Goal: Task Accomplishment & Management: Manage account settings

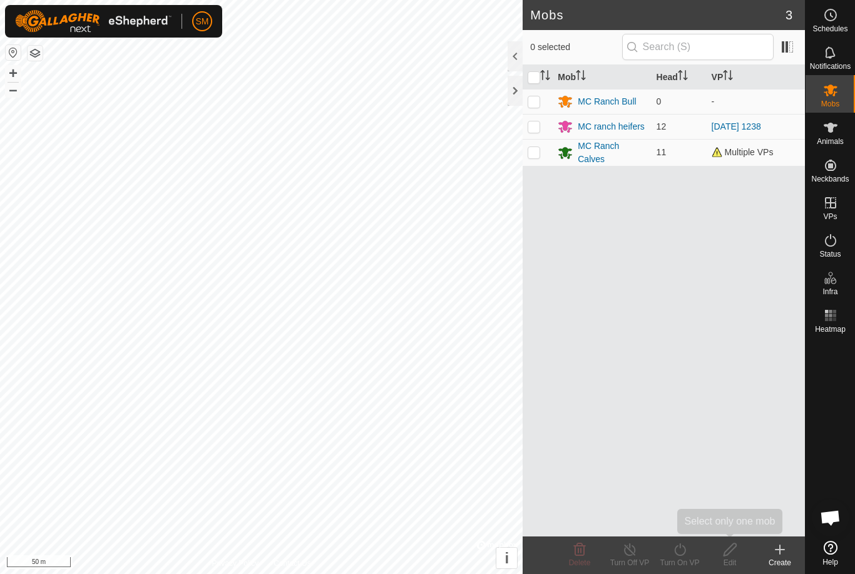
click at [732, 554] on icon at bounding box center [730, 549] width 16 height 15
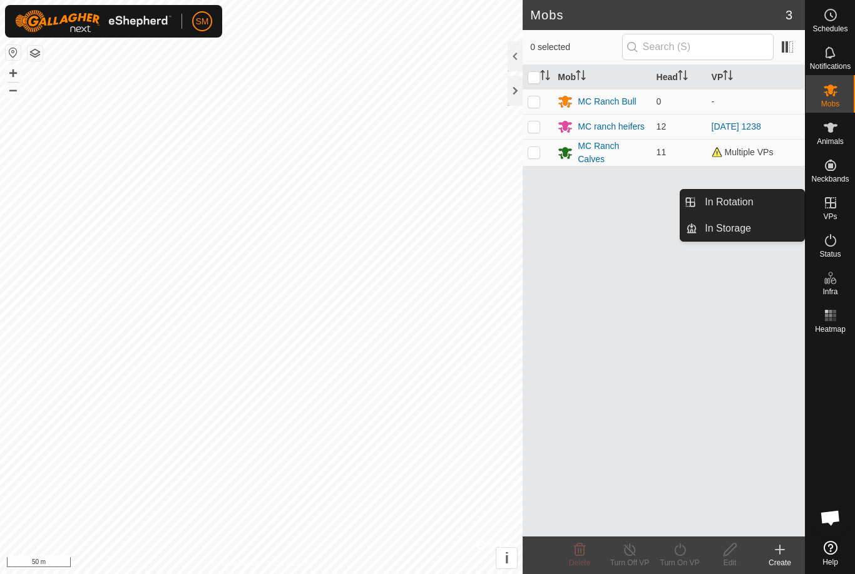
click at [745, 230] on span "In Storage" at bounding box center [728, 228] width 46 height 15
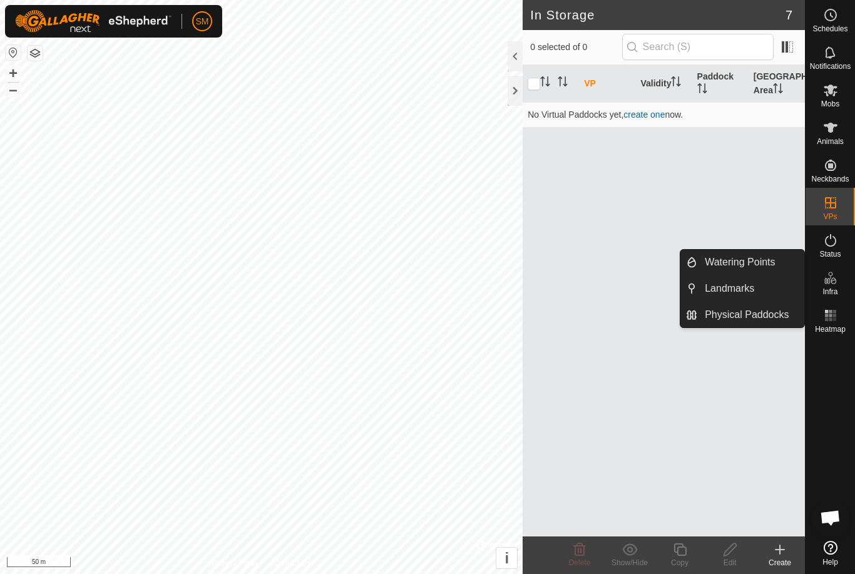
click at [836, 243] on icon at bounding box center [830, 240] width 15 height 15
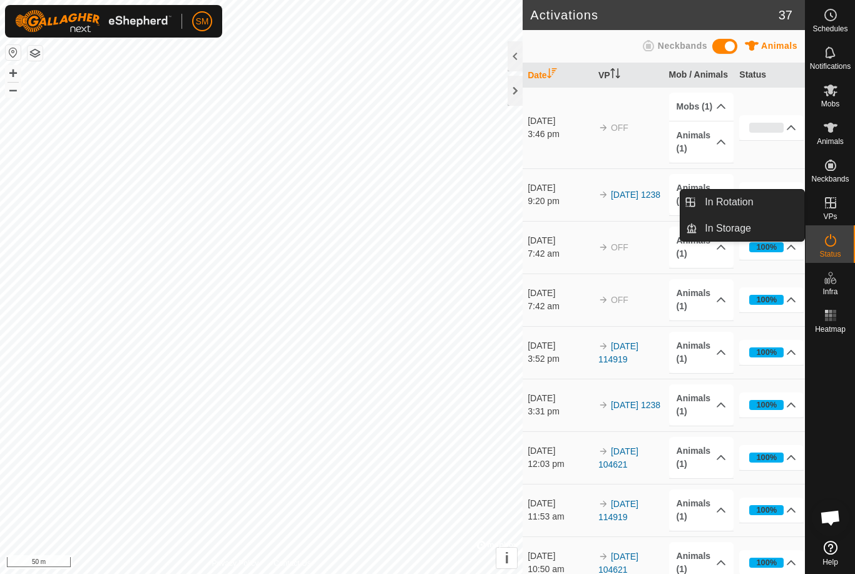
click at [838, 201] on es-virtualpaddocks-svg-icon at bounding box center [830, 203] width 23 height 20
click at [738, 203] on span "In Rotation" at bounding box center [729, 202] width 48 height 15
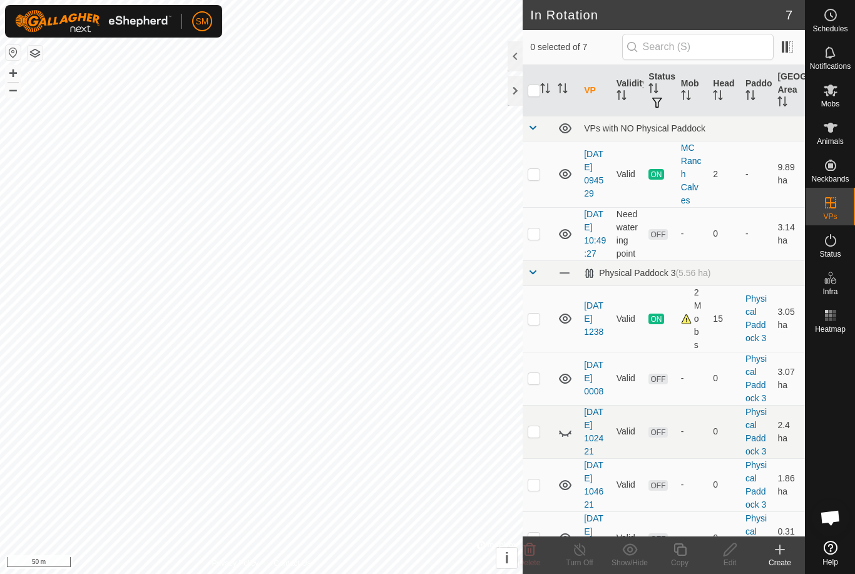
click at [541, 170] on td at bounding box center [537, 174] width 30 height 66
click at [531, 177] on p-checkbox at bounding box center [533, 174] width 13 height 10
checkbox input "false"
click at [531, 247] on td at bounding box center [537, 233] width 30 height 53
checkbox input "true"
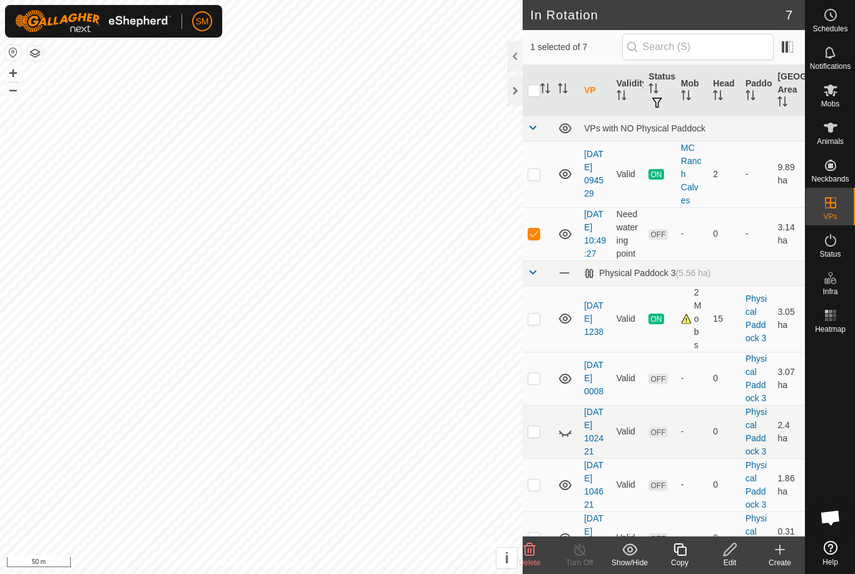
click at [733, 549] on icon at bounding box center [729, 549] width 13 height 13
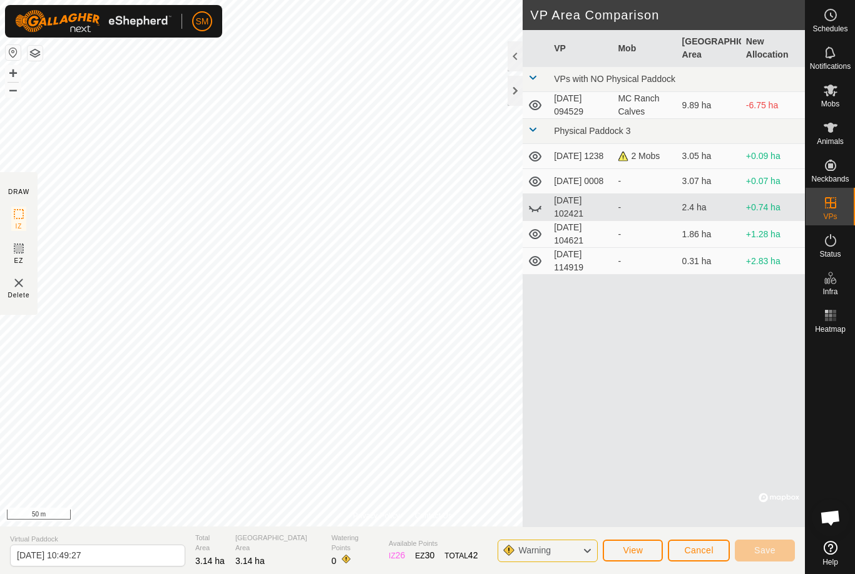
click at [25, 282] on img at bounding box center [18, 282] width 15 height 15
click at [631, 100] on div "MC Ranch Calves" at bounding box center [645, 105] width 54 height 26
click at [607, 111] on td "[DATE] 094529" at bounding box center [581, 105] width 64 height 27
click at [593, 108] on td "[DATE] 094529" at bounding box center [581, 105] width 64 height 27
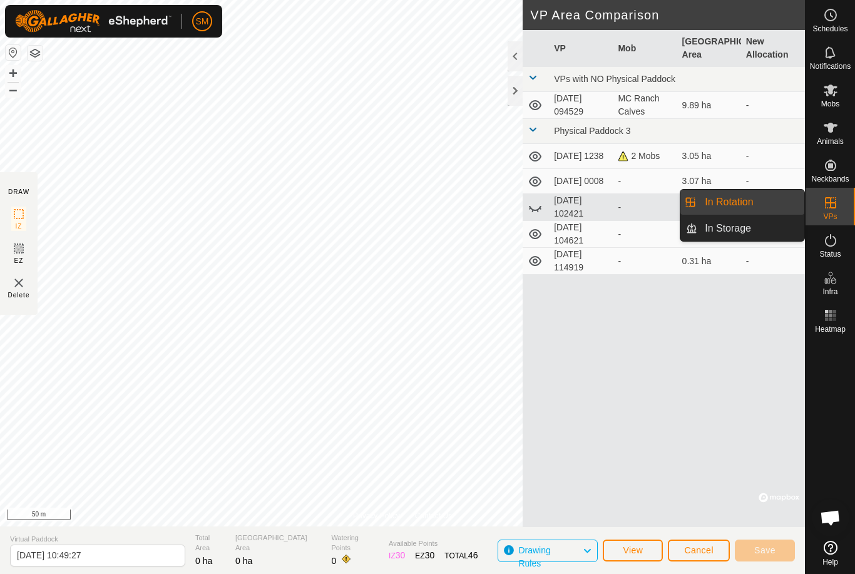
click at [745, 209] on span "In Rotation" at bounding box center [729, 202] width 48 height 15
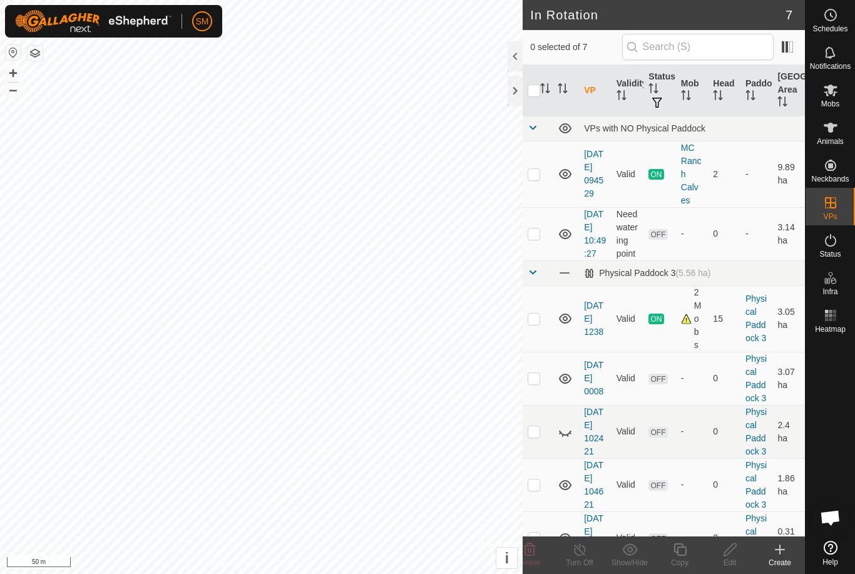
click at [541, 240] on td at bounding box center [537, 233] width 30 height 53
click at [534, 546] on icon at bounding box center [530, 549] width 12 height 13
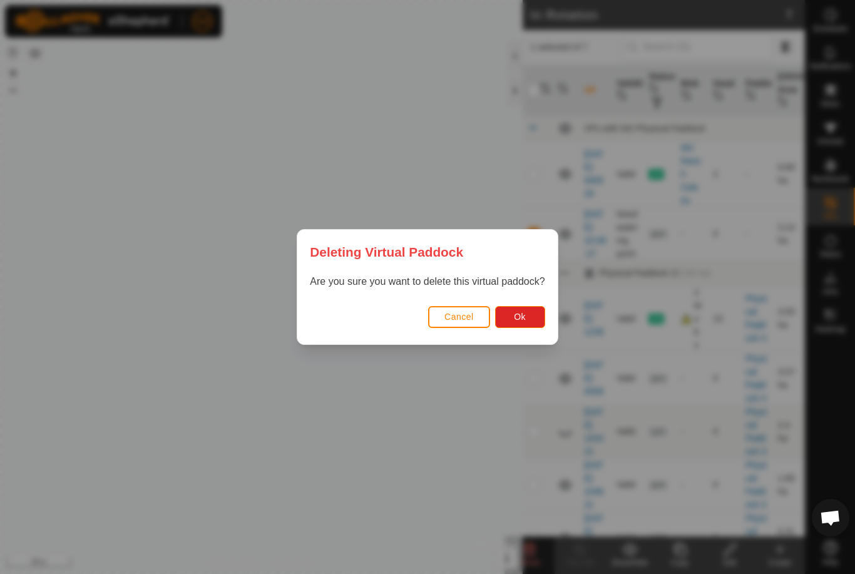
click at [526, 313] on button "Ok" at bounding box center [520, 317] width 50 height 22
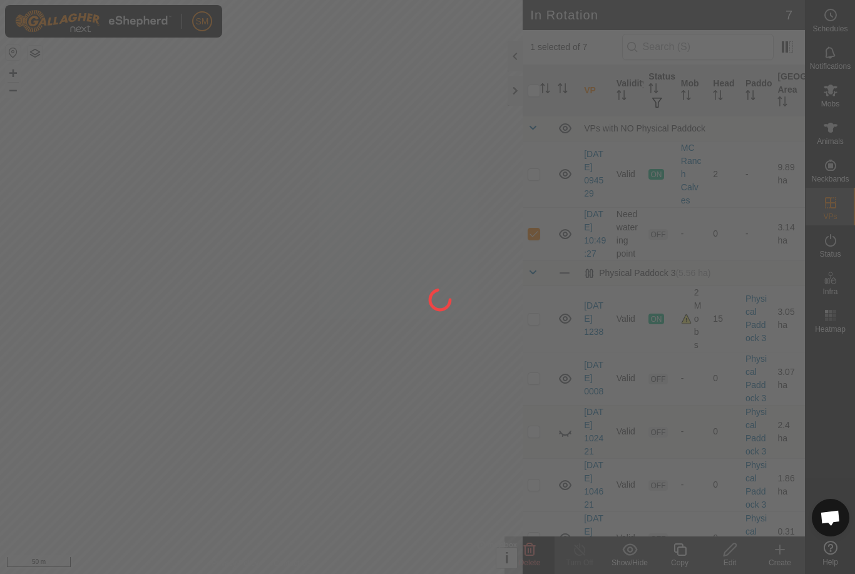
checkbox input "false"
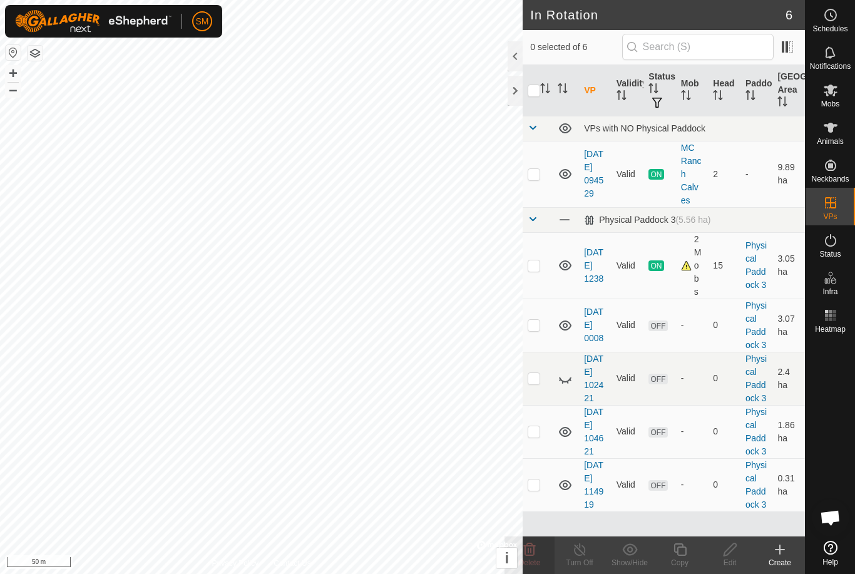
click at [541, 262] on td at bounding box center [537, 265] width 30 height 66
checkbox input "true"
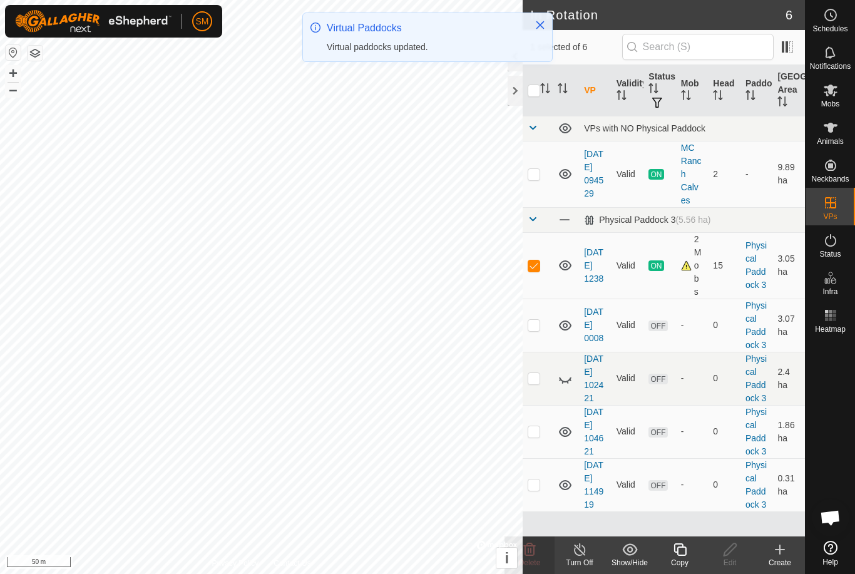
click at [533, 269] on p-checkbox at bounding box center [533, 265] width 13 height 10
checkbox input "false"
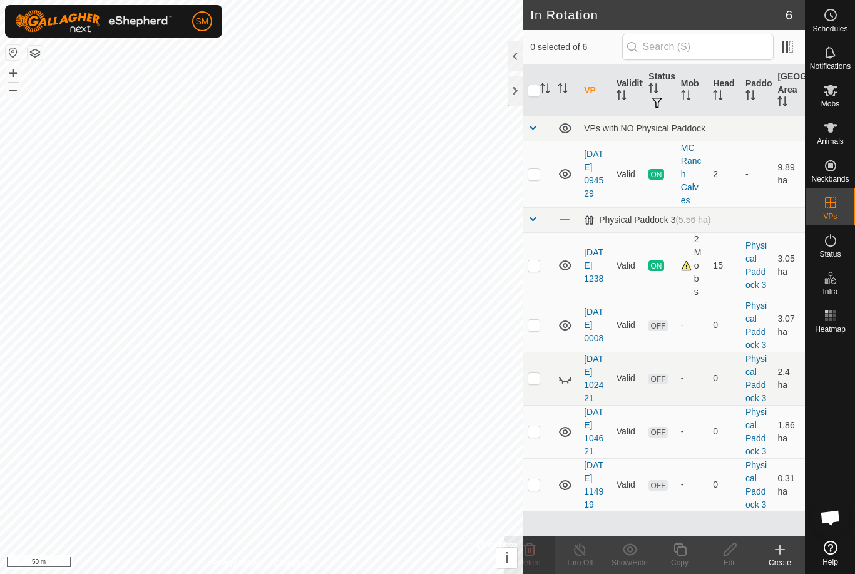
click at [539, 328] on p-checkbox at bounding box center [533, 325] width 13 height 10
click at [539, 326] on p-checkbox at bounding box center [533, 325] width 13 height 10
checkbox input "false"
click at [542, 390] on td at bounding box center [537, 378] width 30 height 53
click at [543, 384] on td at bounding box center [537, 378] width 30 height 53
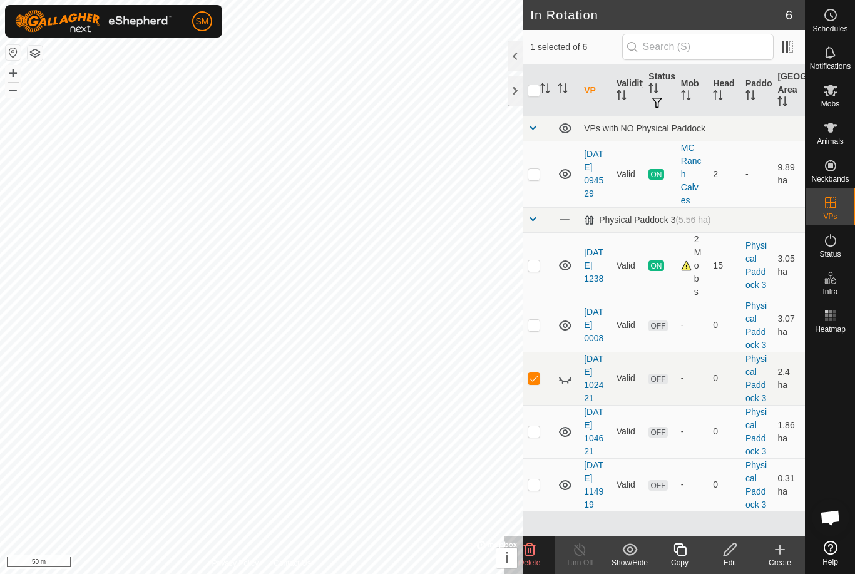
checkbox input "false"
click at [539, 436] on p-checkbox at bounding box center [533, 431] width 13 height 10
click at [533, 551] on icon at bounding box center [530, 549] width 12 height 13
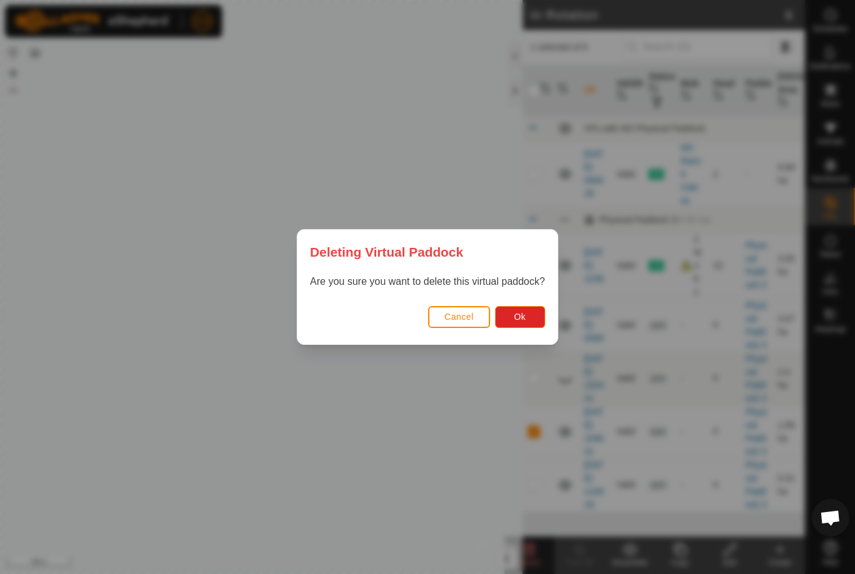
click at [521, 315] on span "Ok" at bounding box center [520, 317] width 12 height 10
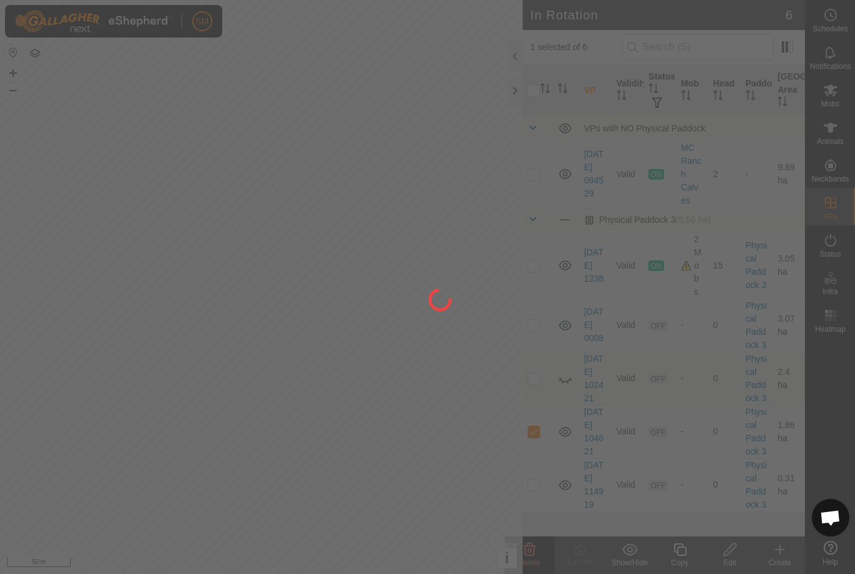
checkbox input "false"
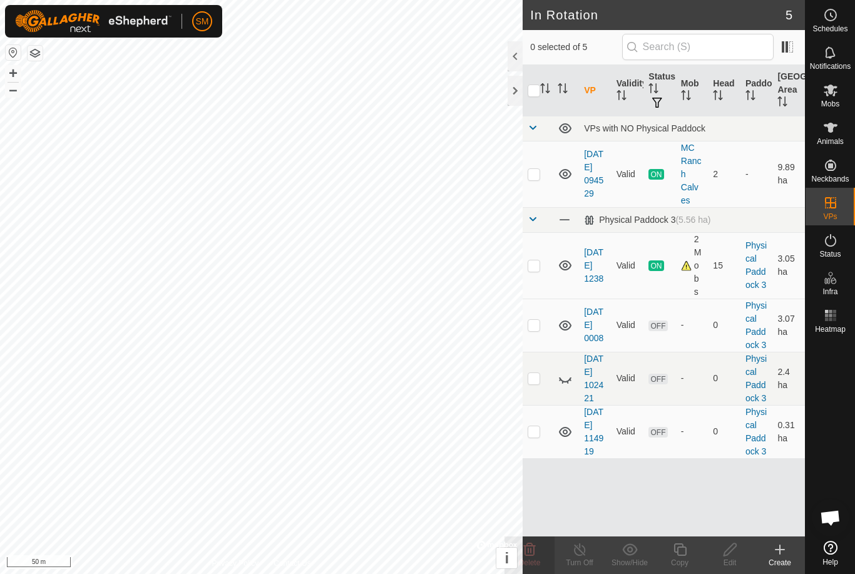
click at [539, 383] on p-checkbox at bounding box center [533, 378] width 13 height 10
click at [540, 383] on p-checkbox at bounding box center [533, 378] width 13 height 10
checkbox input "false"
click at [536, 436] on p-checkbox at bounding box center [533, 431] width 13 height 10
click at [536, 551] on icon at bounding box center [529, 549] width 15 height 15
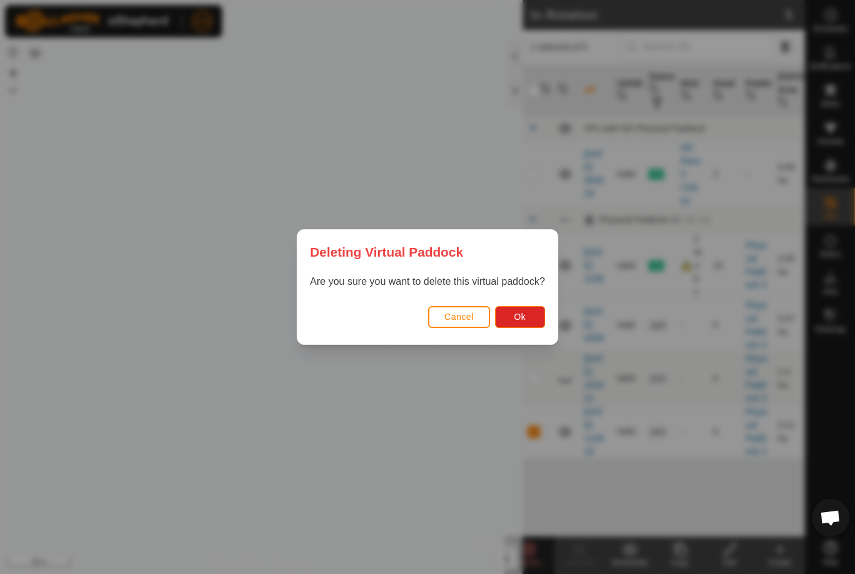
click at [531, 308] on button "Ok" at bounding box center [520, 317] width 50 height 22
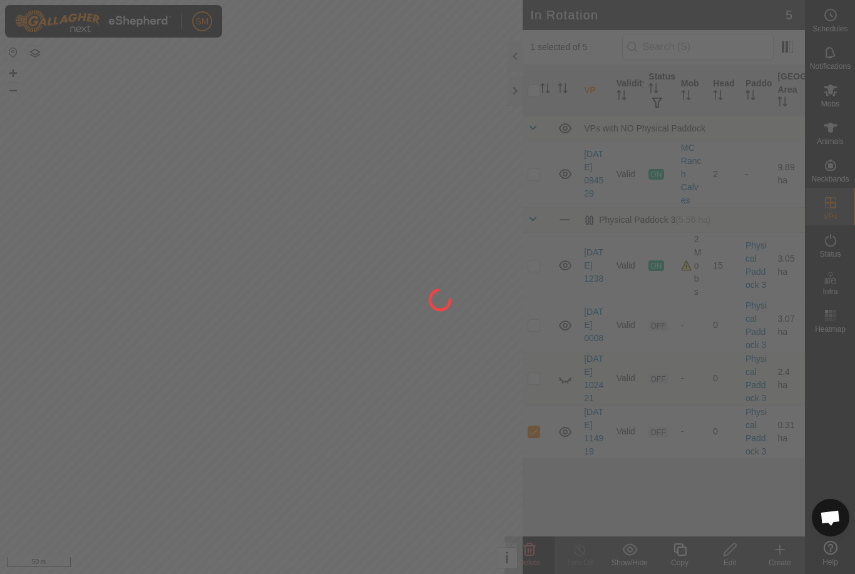
checkbox input "false"
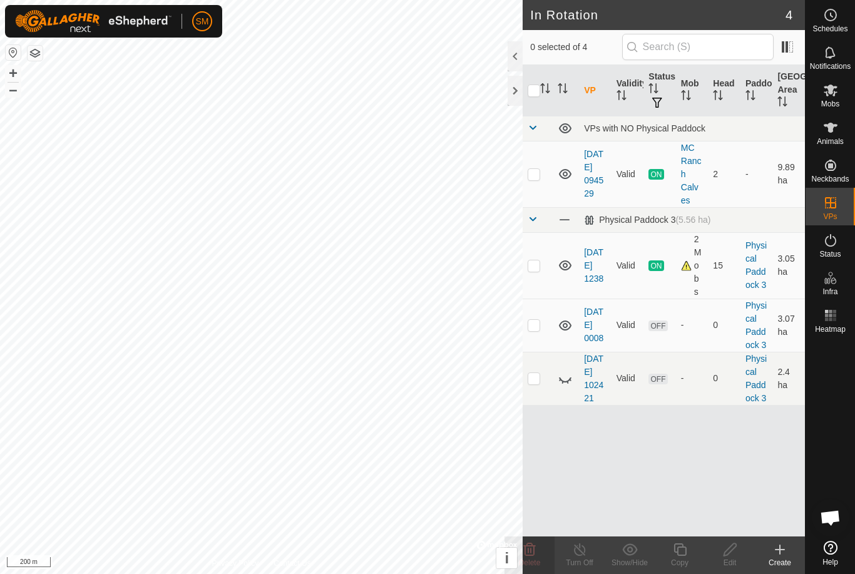
click at [542, 177] on td at bounding box center [537, 174] width 30 height 66
click at [531, 169] on p-checkbox at bounding box center [533, 174] width 13 height 10
click at [548, 181] on td at bounding box center [537, 174] width 30 height 66
click at [542, 175] on td at bounding box center [537, 174] width 30 height 66
checkbox input "false"
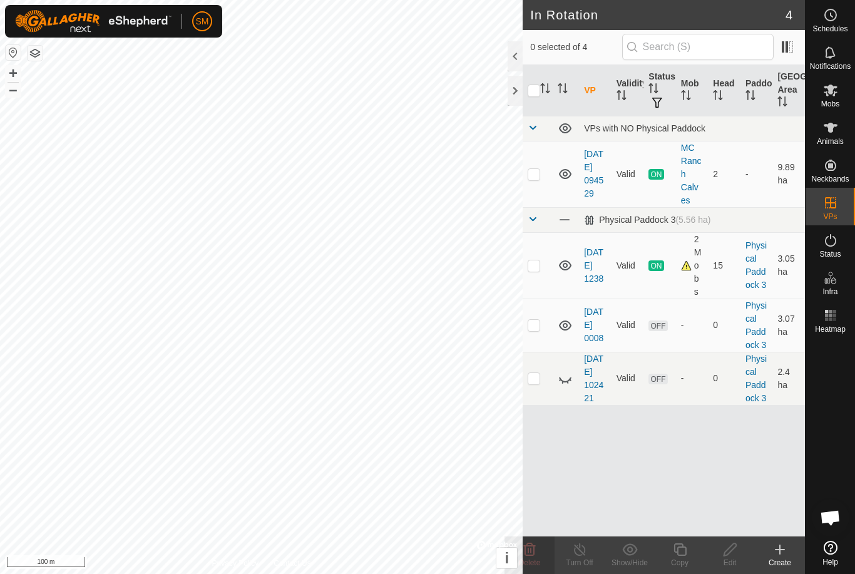
click at [541, 268] on td at bounding box center [537, 265] width 30 height 66
click at [539, 262] on p-checkbox at bounding box center [533, 265] width 13 height 10
checkbox input "false"
click at [536, 327] on p-checkbox at bounding box center [533, 325] width 13 height 10
click at [533, 547] on icon at bounding box center [530, 549] width 12 height 13
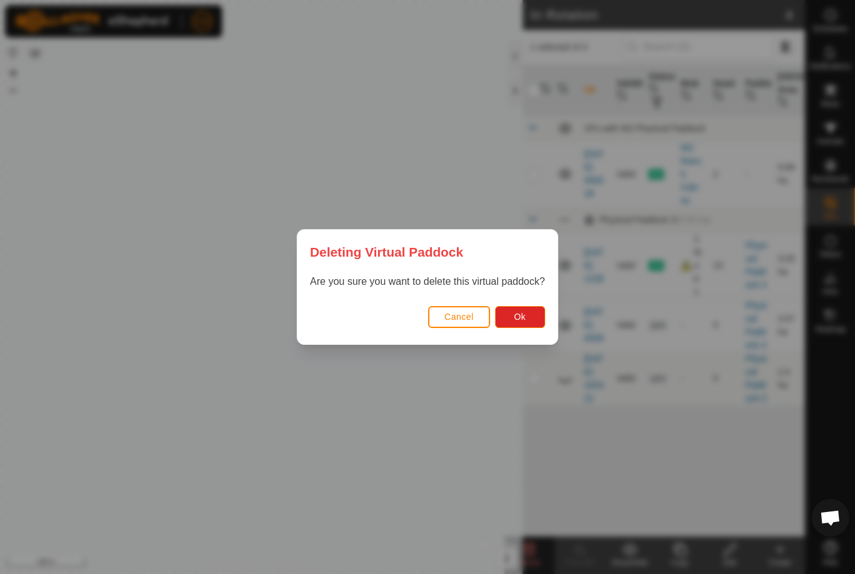
click at [522, 314] on span "Ok" at bounding box center [520, 317] width 12 height 10
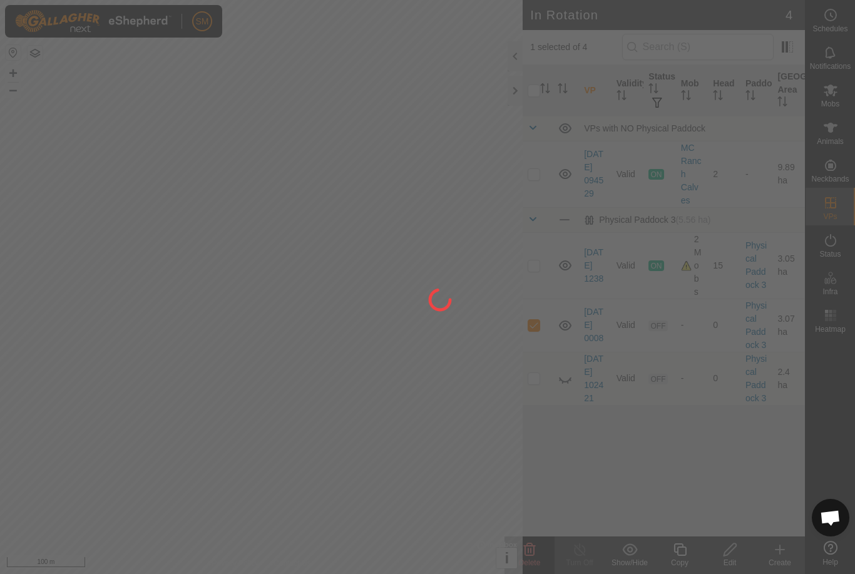
checkbox input "false"
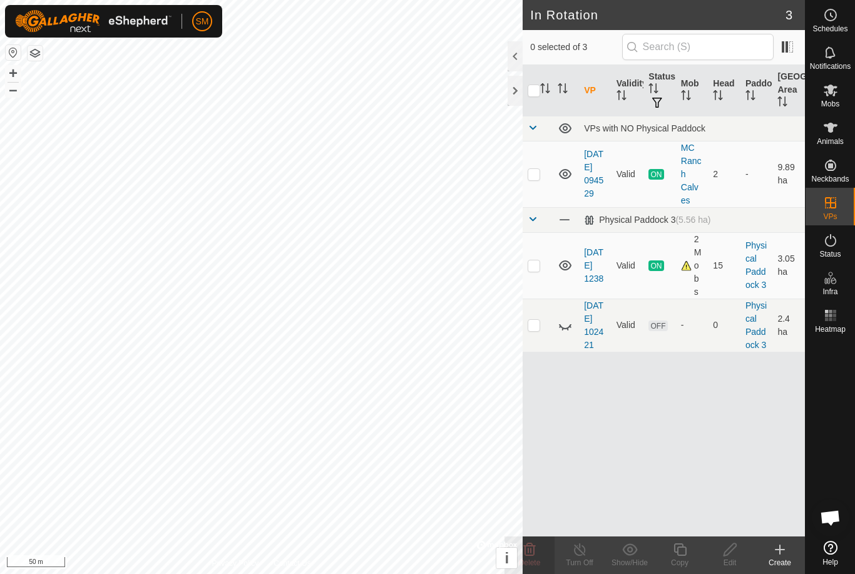
click at [544, 266] on td at bounding box center [537, 265] width 30 height 66
click at [629, 280] on td "Valid" at bounding box center [627, 265] width 33 height 66
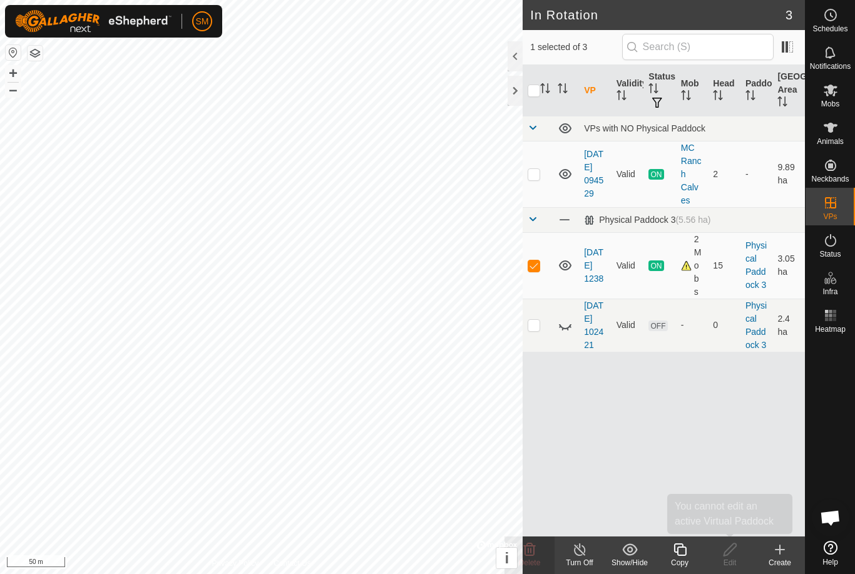
click at [737, 556] on icon at bounding box center [730, 549] width 16 height 15
click at [783, 260] on td "3.05 ha" at bounding box center [788, 265] width 33 height 66
click at [551, 289] on td at bounding box center [537, 265] width 30 height 66
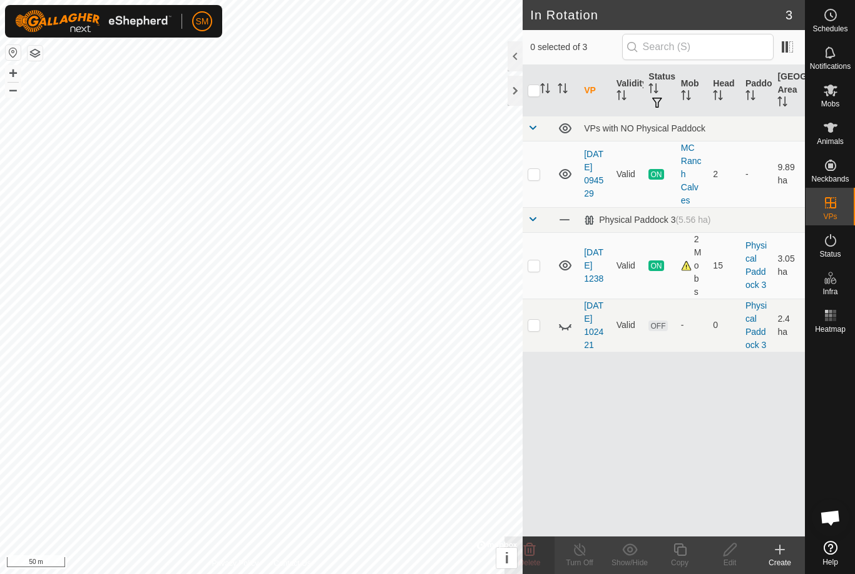
click at [558, 333] on icon at bounding box center [564, 325] width 15 height 15
click at [532, 265] on p-checkbox at bounding box center [533, 265] width 13 height 10
click at [539, 263] on p-checkbox at bounding box center [533, 265] width 13 height 10
checkbox input "false"
click at [562, 333] on icon at bounding box center [564, 325] width 15 height 15
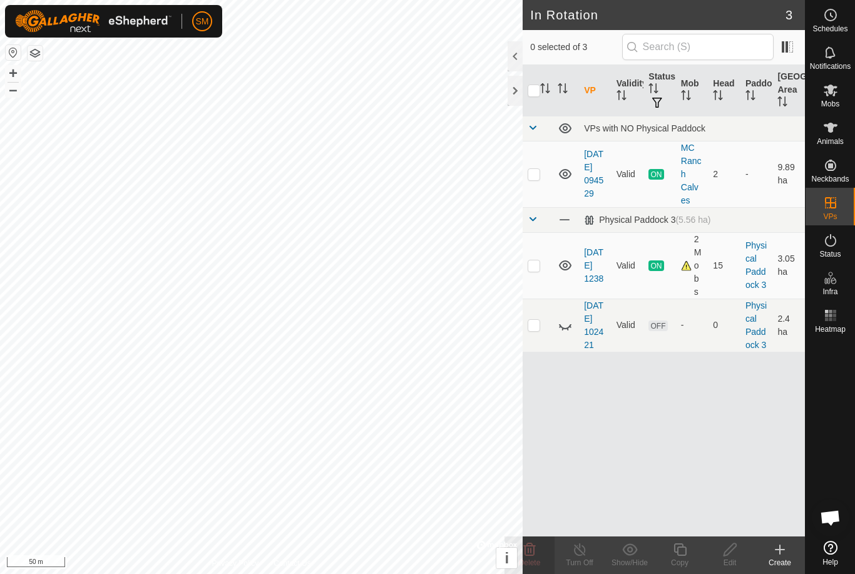
click at [561, 333] on icon at bounding box center [564, 325] width 15 height 15
click at [552, 333] on td at bounding box center [537, 324] width 30 height 53
click at [541, 337] on td at bounding box center [537, 324] width 30 height 53
checkbox input "false"
click at [569, 265] on icon at bounding box center [564, 265] width 15 height 15
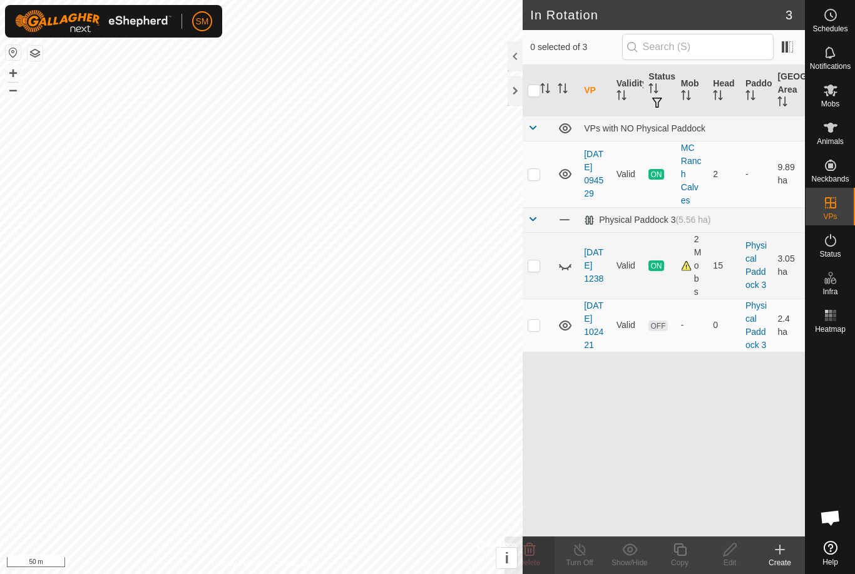
click at [552, 177] on td at bounding box center [537, 174] width 30 height 66
click at [552, 173] on td at bounding box center [537, 174] width 30 height 66
checkbox input "false"
click at [652, 221] on div "Physical Paddock 3 (5.56 ha)" at bounding box center [647, 220] width 126 height 11
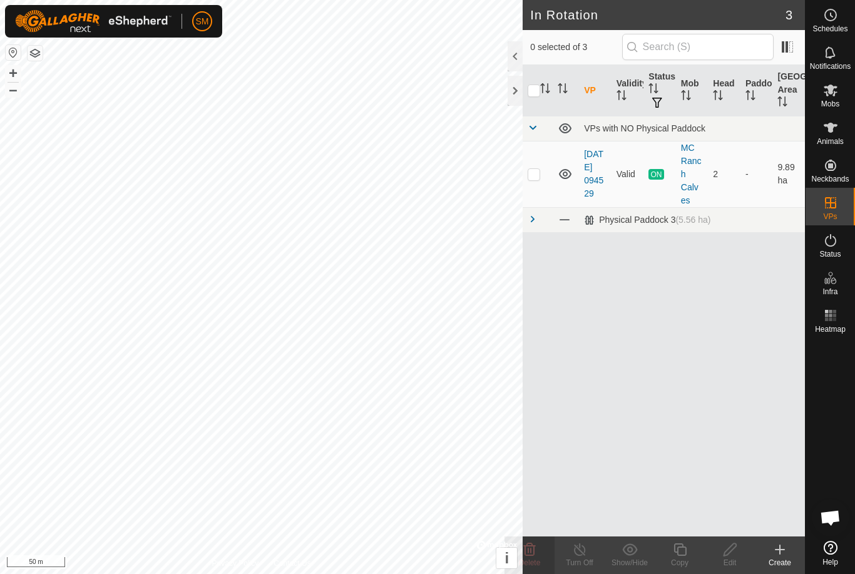
click at [660, 223] on div "Physical Paddock 3 (5.56 ha)" at bounding box center [647, 220] width 126 height 11
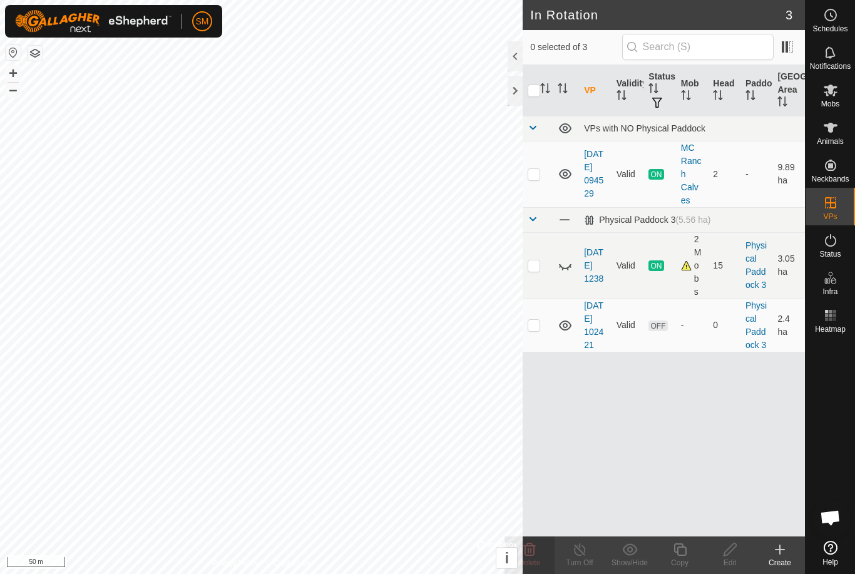
click at [539, 214] on td at bounding box center [537, 219] width 30 height 25
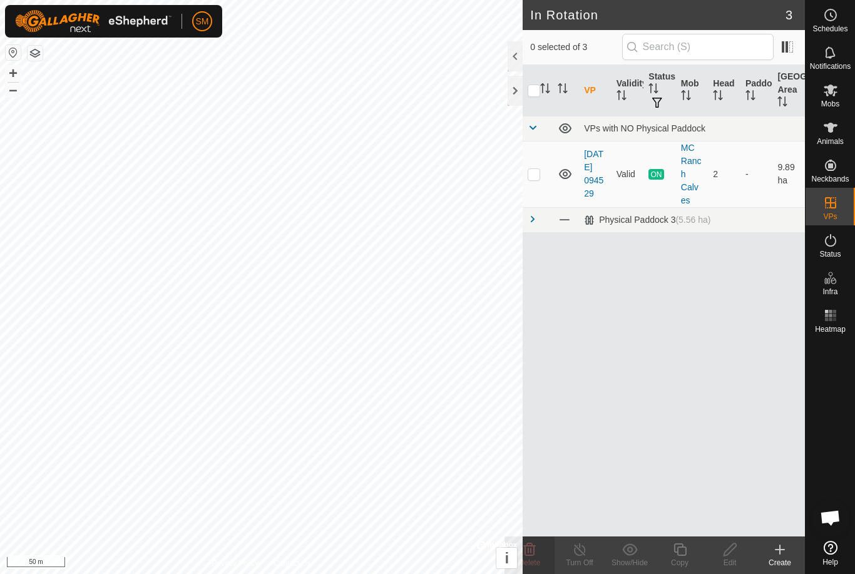
click at [537, 215] on span at bounding box center [532, 219] width 10 height 10
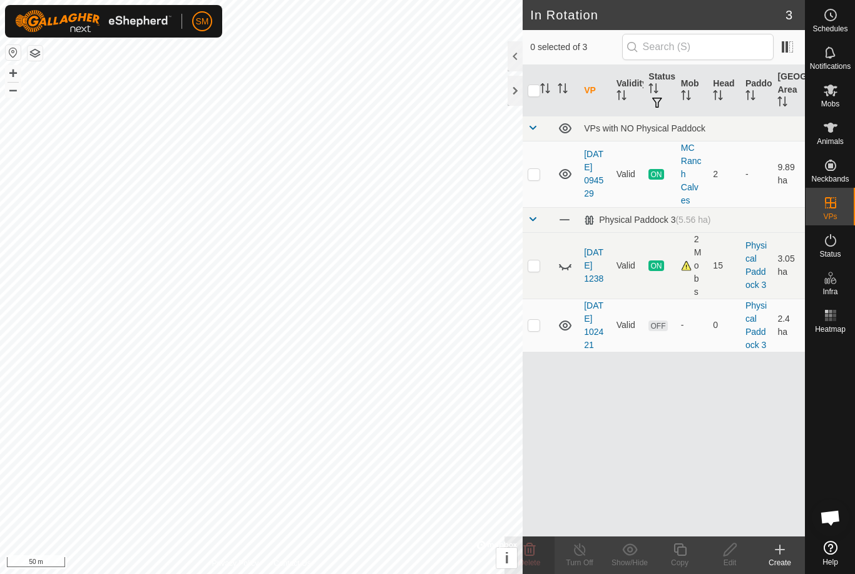
click at [537, 330] on p-checkbox at bounding box center [533, 325] width 13 height 10
checkbox input "false"
click at [531, 265] on p-checkbox at bounding box center [533, 265] width 13 height 10
click at [534, 270] on p-checkbox at bounding box center [533, 265] width 13 height 10
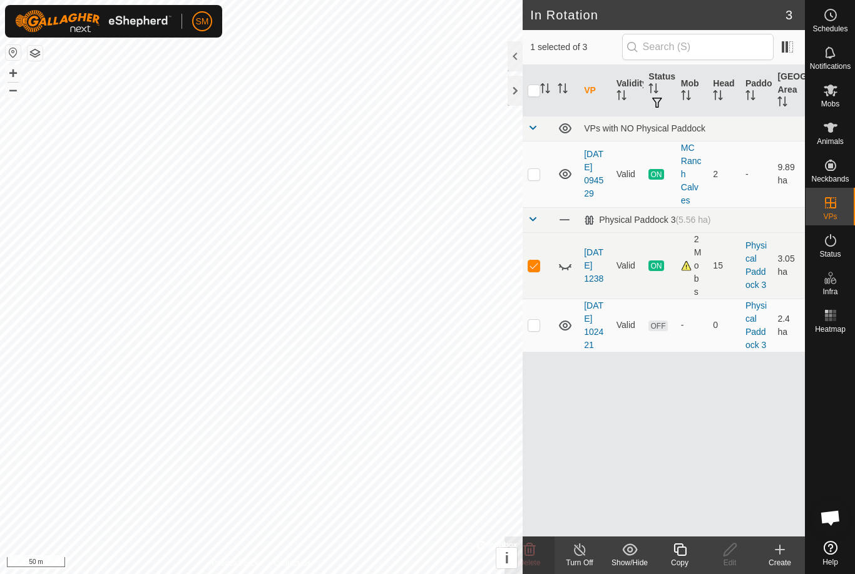
checkbox input "false"
click at [564, 270] on icon at bounding box center [564, 265] width 15 height 15
click at [570, 330] on icon at bounding box center [565, 325] width 13 height 10
click at [725, 463] on div "VP Validity Status Mob Head Paddock Grazing Area VPs with NO Physical Paddock […" at bounding box center [663, 300] width 282 height 471
click at [732, 553] on icon at bounding box center [730, 549] width 16 height 15
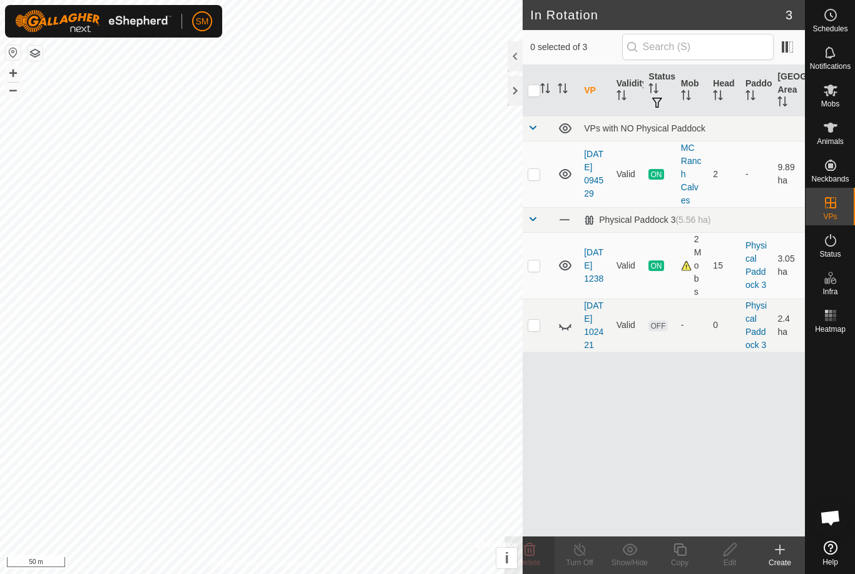
click at [537, 330] on p-checkbox at bounding box center [533, 325] width 13 height 10
click at [532, 330] on p-checkbox at bounding box center [533, 325] width 13 height 10
checkbox input "false"
click at [531, 268] on p-checkbox at bounding box center [533, 265] width 13 height 10
checkbox input "true"
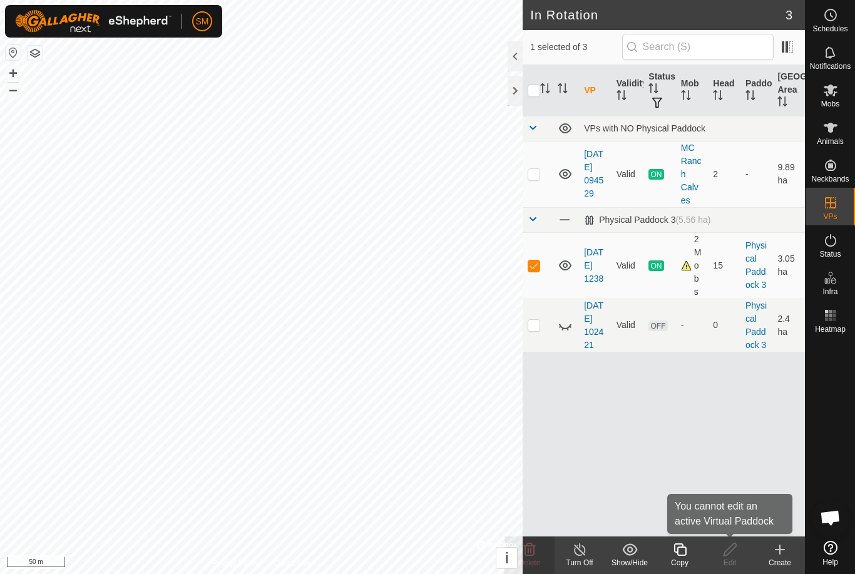
click at [732, 556] on icon at bounding box center [730, 549] width 16 height 15
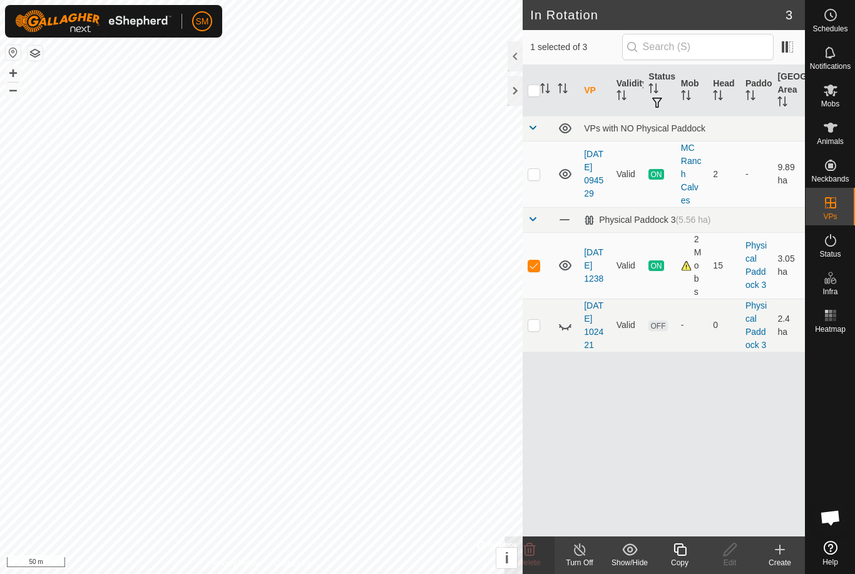
click at [780, 552] on icon at bounding box center [780, 549] width 0 height 9
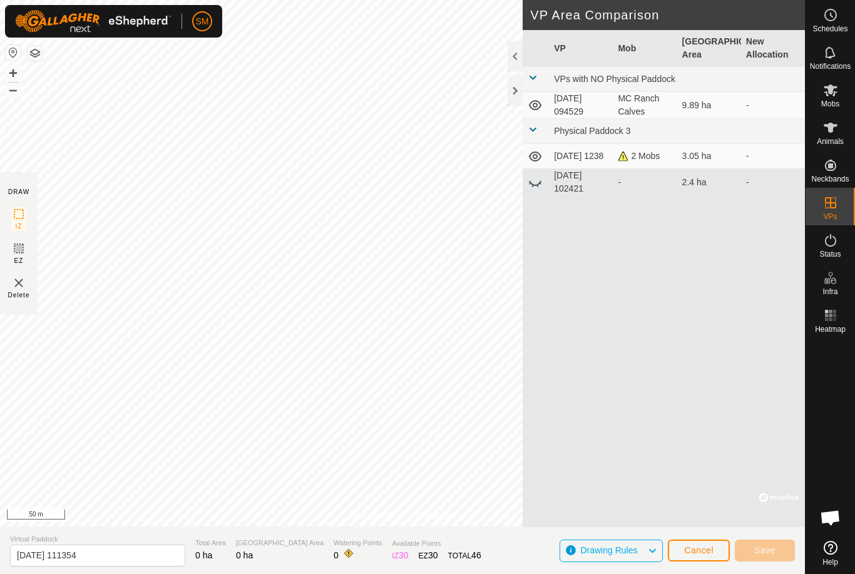
click at [694, 549] on span "Cancel" at bounding box center [698, 550] width 29 height 10
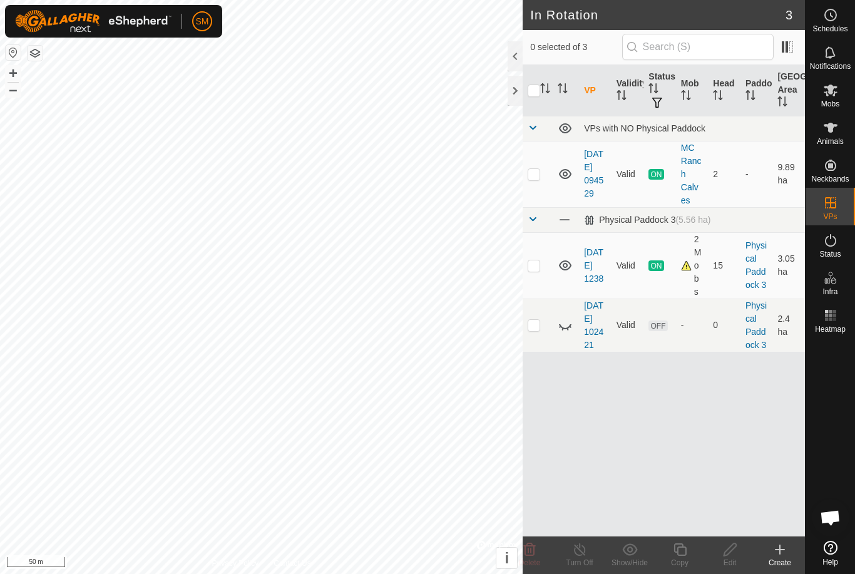
click at [539, 265] on p-checkbox at bounding box center [533, 265] width 13 height 10
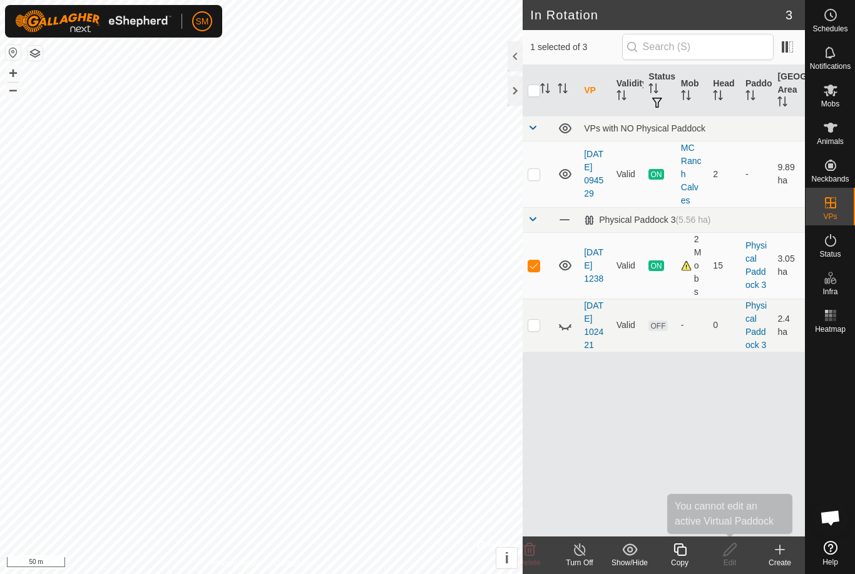
click at [734, 555] on icon at bounding box center [730, 549] width 16 height 15
click at [728, 554] on icon at bounding box center [729, 549] width 13 height 13
click at [634, 290] on td "Valid" at bounding box center [627, 265] width 33 height 66
click at [535, 258] on td at bounding box center [537, 265] width 30 height 66
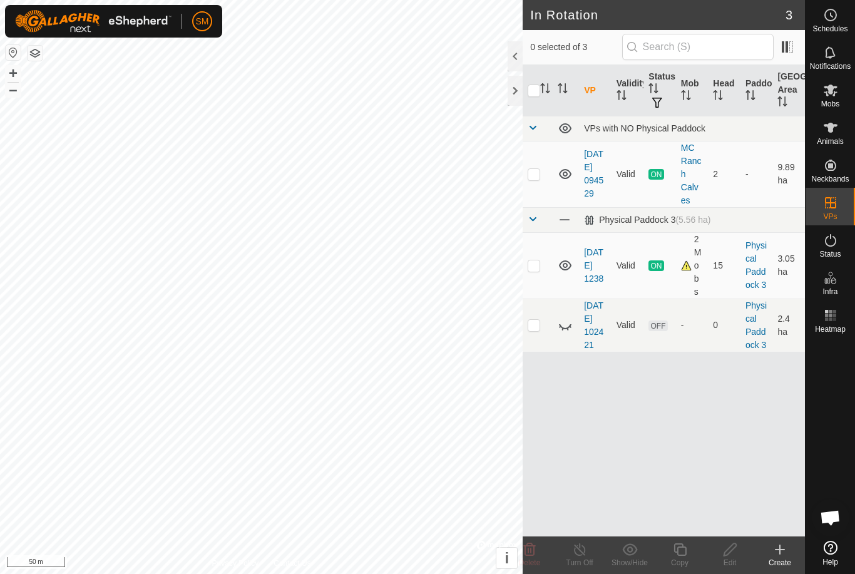
click at [628, 282] on td "Valid" at bounding box center [627, 265] width 33 height 66
click at [541, 262] on td at bounding box center [537, 265] width 30 height 66
click at [543, 268] on td at bounding box center [537, 265] width 30 height 66
checkbox input "false"
click at [509, 94] on div at bounding box center [514, 91] width 15 height 30
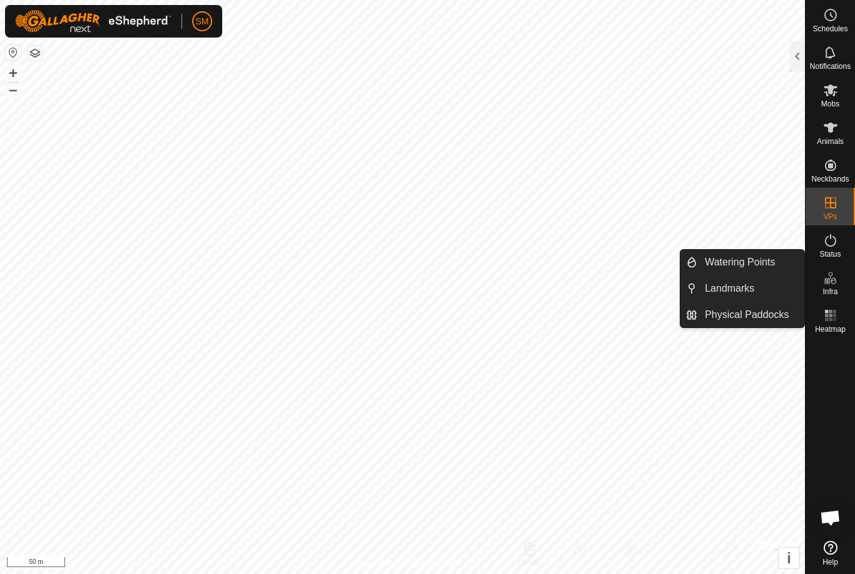
click at [768, 312] on span "Physical Paddocks" at bounding box center [747, 314] width 84 height 15
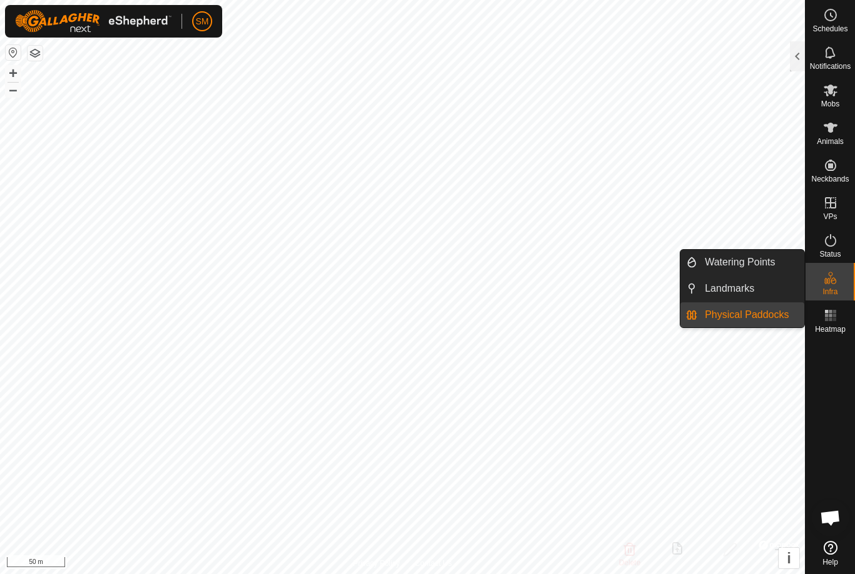
click at [763, 287] on link "Landmarks" at bounding box center [750, 288] width 107 height 25
click at [773, 260] on span "Watering Points" at bounding box center [740, 262] width 70 height 15
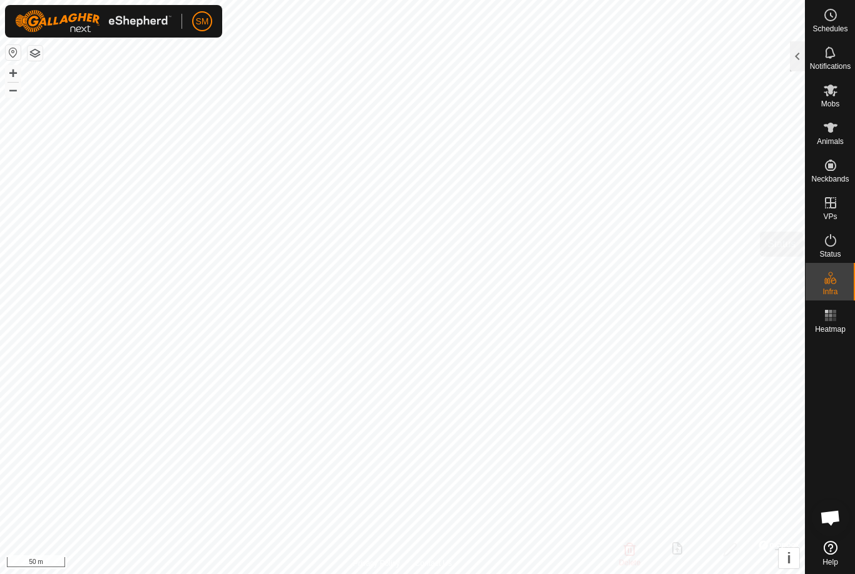
click at [823, 245] on icon at bounding box center [830, 240] width 15 height 15
click at [830, 248] on es-activation-svg-icon at bounding box center [830, 240] width 23 height 20
click at [794, 53] on div at bounding box center [797, 56] width 15 height 30
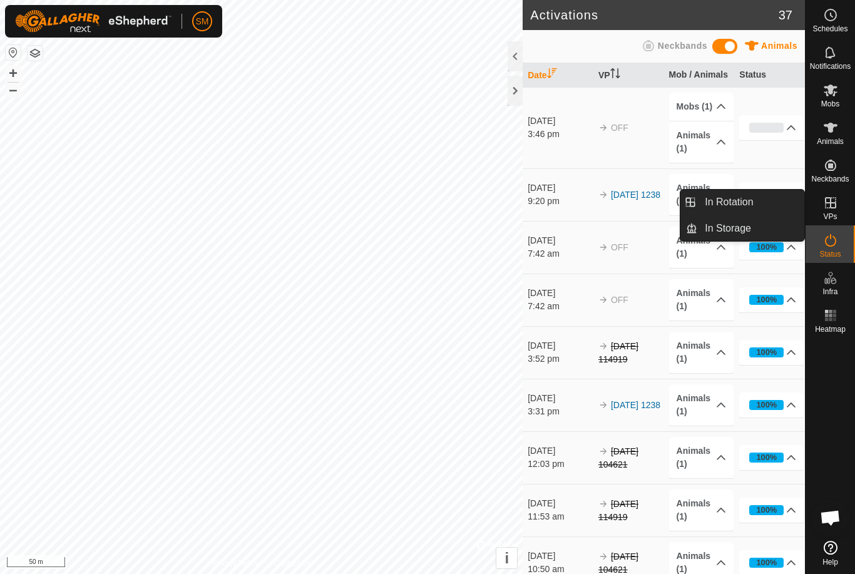
click at [734, 204] on span "In Rotation" at bounding box center [729, 202] width 48 height 15
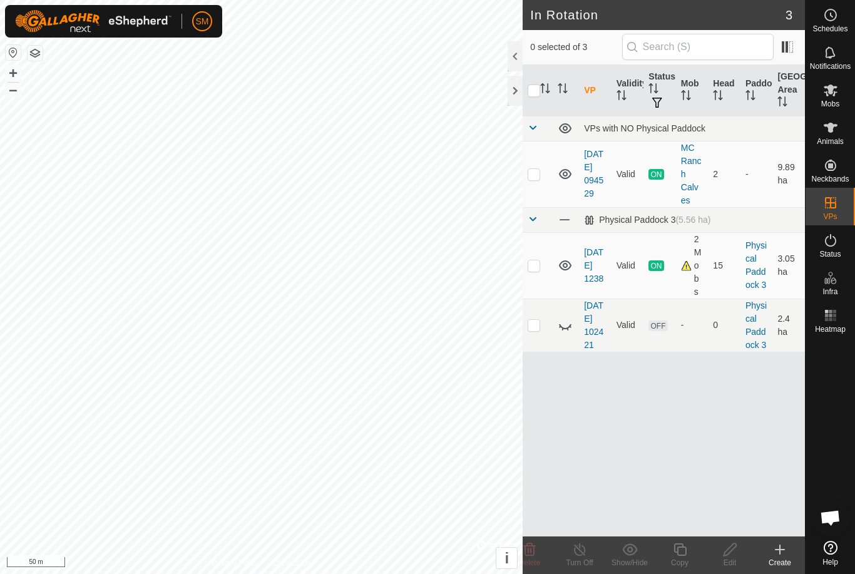
click at [528, 268] on p-checkbox at bounding box center [533, 265] width 13 height 10
checkbox input "true"
click at [513, 55] on div at bounding box center [514, 56] width 15 height 30
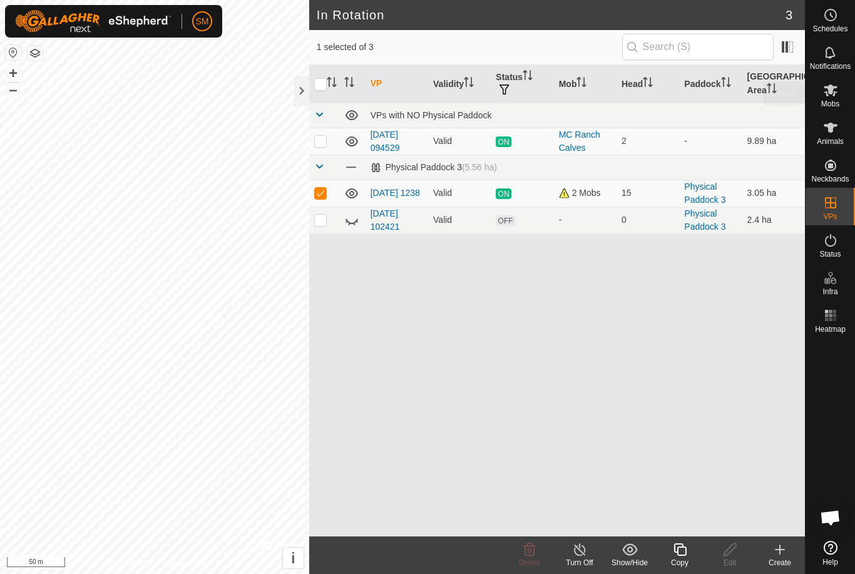
click at [827, 96] on icon at bounding box center [830, 90] width 14 height 12
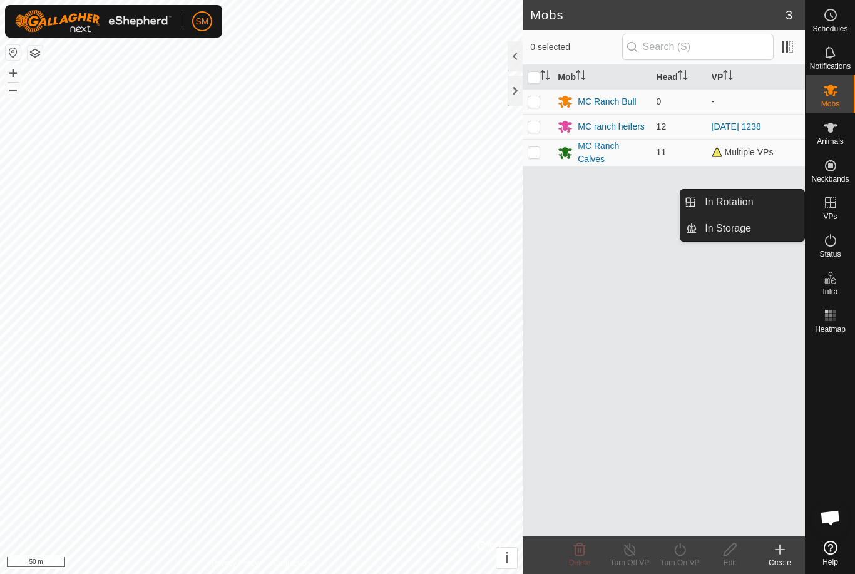
click at [833, 205] on icon at bounding box center [830, 202] width 15 height 15
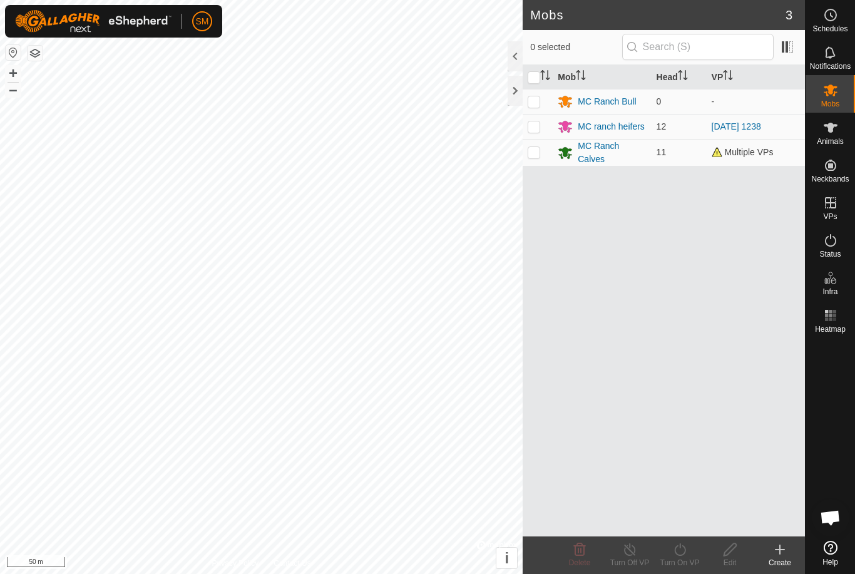
click at [680, 554] on icon at bounding box center [680, 549] width 16 height 15
click at [641, 552] on turn-off-svg-icon at bounding box center [629, 549] width 50 height 15
click at [779, 556] on icon at bounding box center [779, 549] width 15 height 15
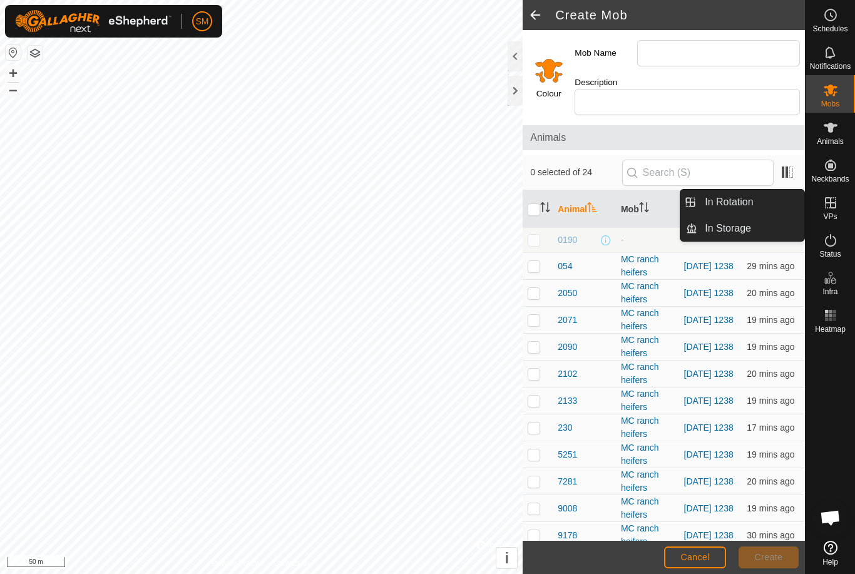
click at [753, 200] on span "In Rotation" at bounding box center [729, 202] width 48 height 15
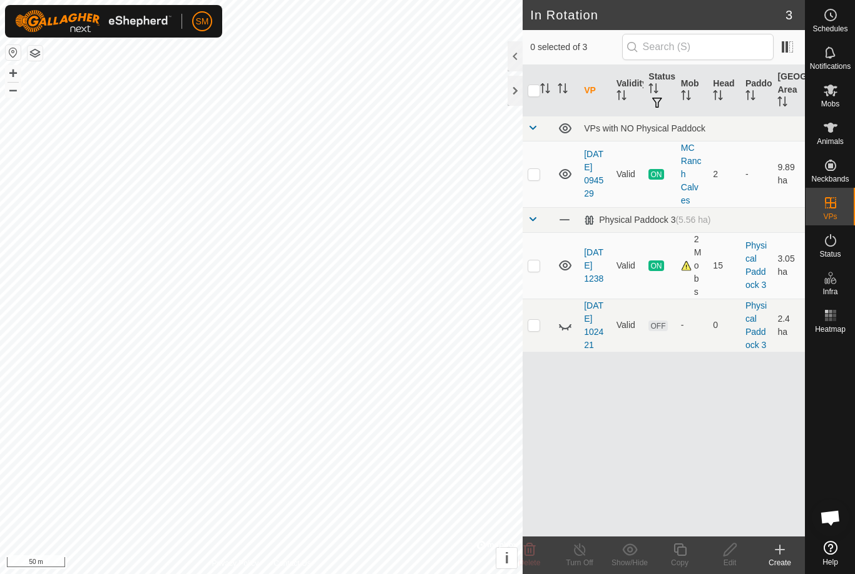
click at [782, 551] on icon at bounding box center [779, 549] width 15 height 15
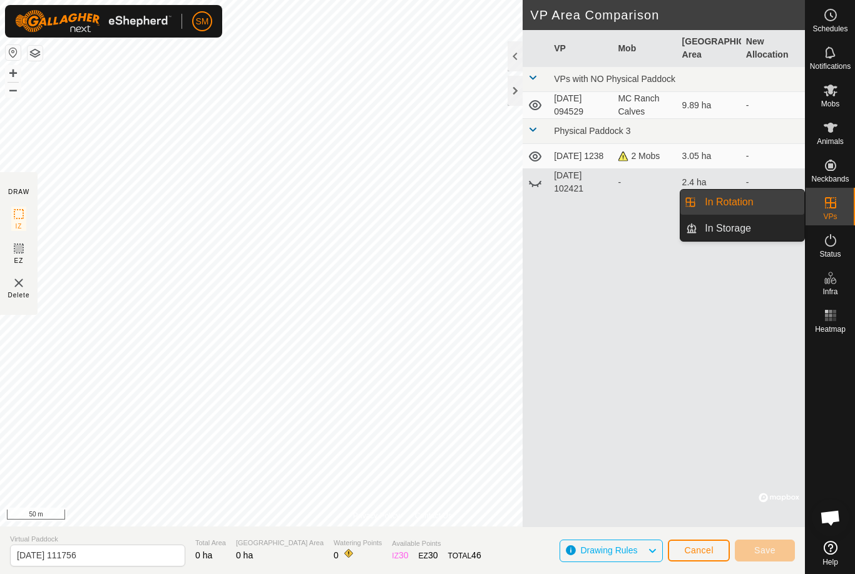
click at [731, 198] on span "In Rotation" at bounding box center [729, 202] width 48 height 15
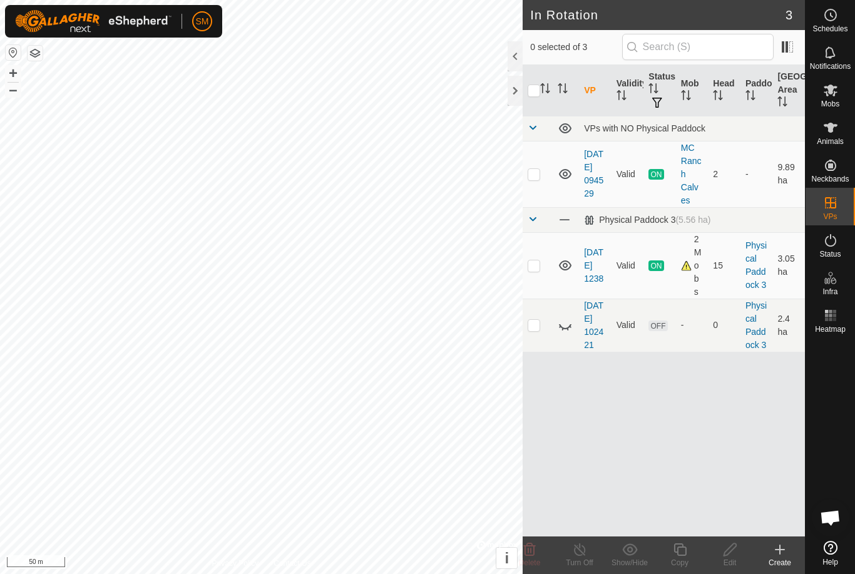
click at [552, 285] on td at bounding box center [537, 265] width 30 height 66
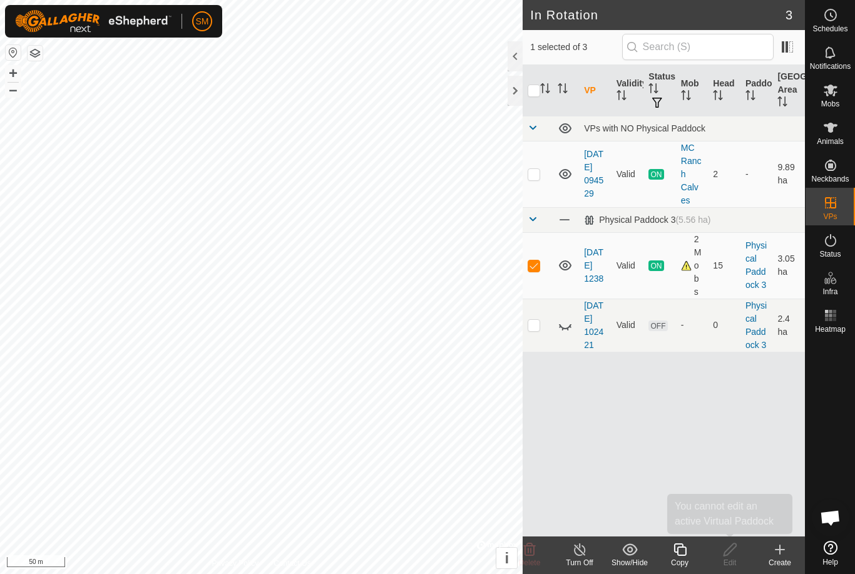
click at [733, 556] on icon at bounding box center [730, 549] width 16 height 15
click at [734, 554] on icon at bounding box center [730, 549] width 16 height 15
click at [731, 546] on icon at bounding box center [729, 549] width 13 height 13
click at [541, 253] on td at bounding box center [537, 265] width 30 height 66
checkbox input "false"
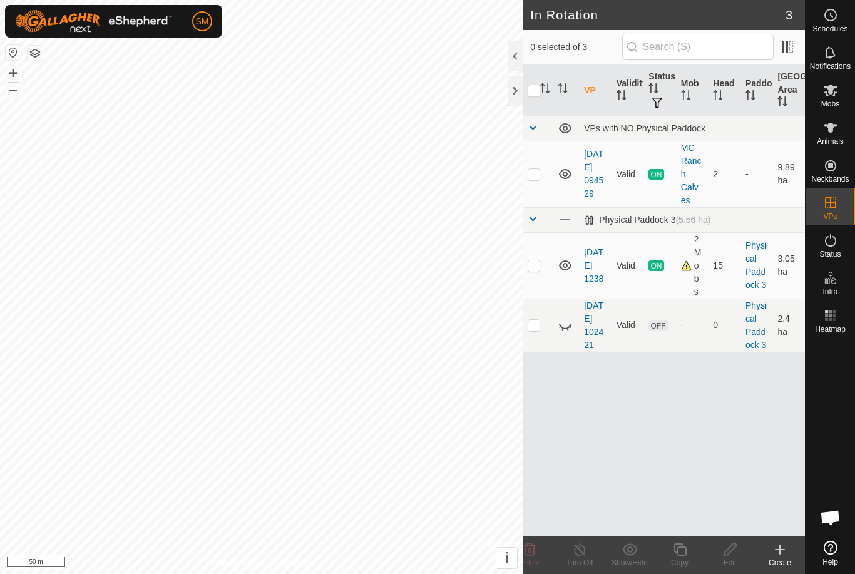
click at [780, 554] on icon at bounding box center [780, 549] width 0 height 9
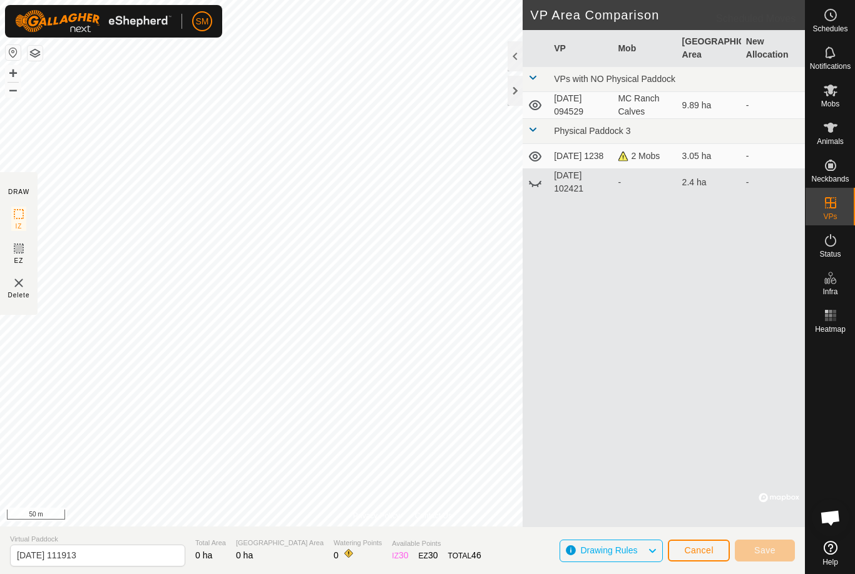
click at [832, 18] on icon at bounding box center [830, 15] width 15 height 15
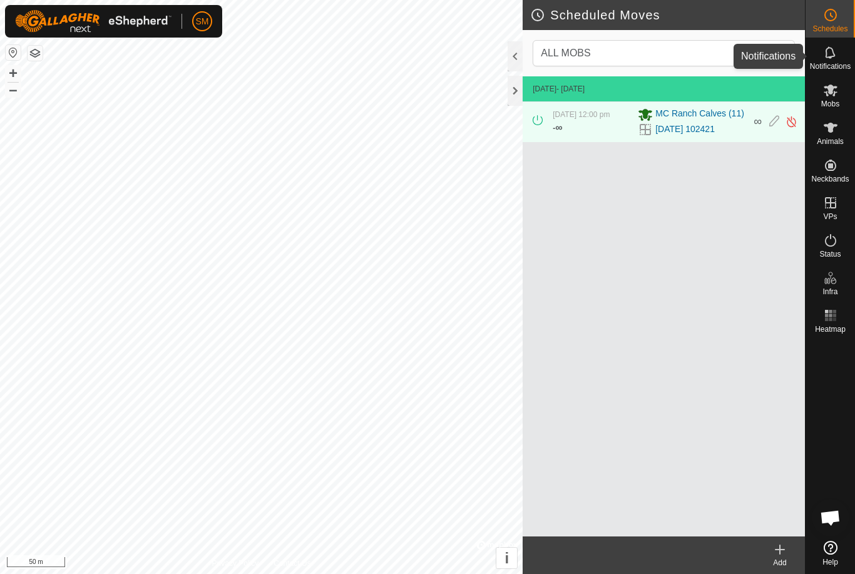
click at [830, 59] on icon at bounding box center [830, 52] width 15 height 15
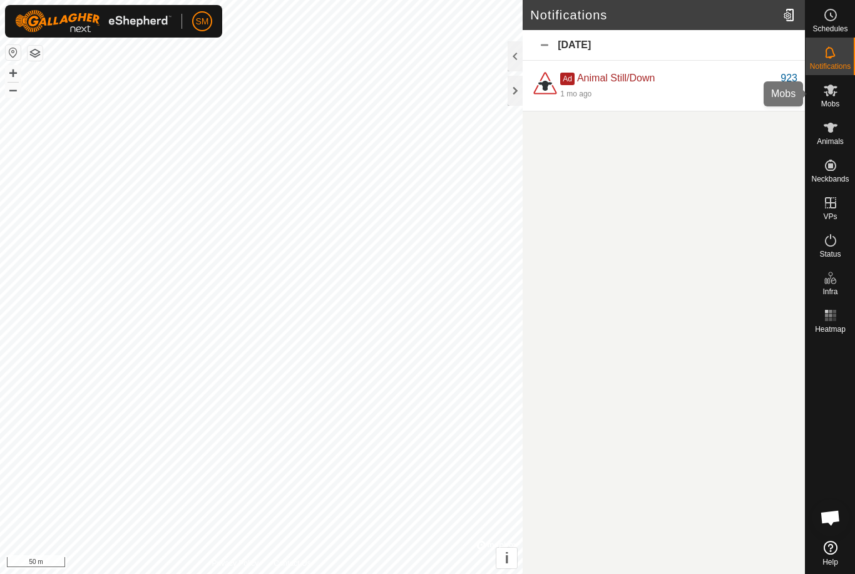
click at [826, 95] on icon at bounding box center [830, 90] width 14 height 12
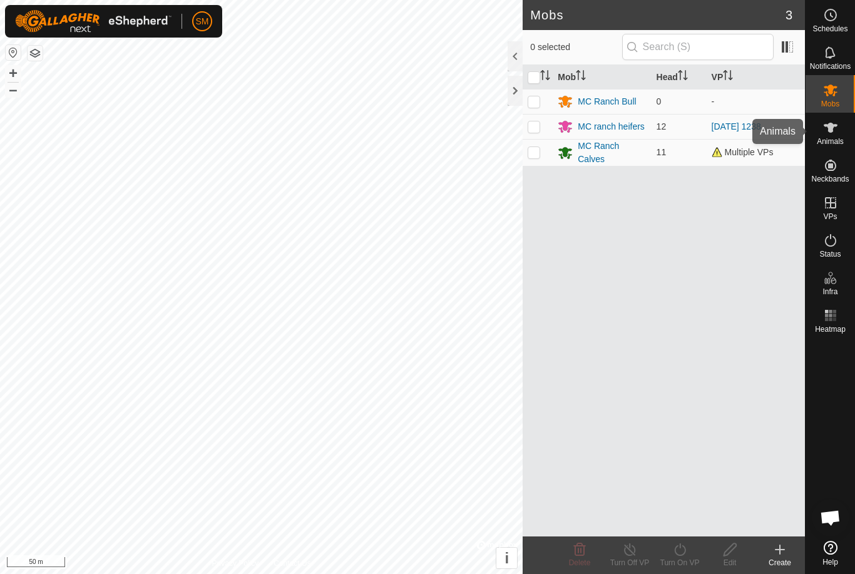
click at [831, 135] on icon at bounding box center [830, 127] width 15 height 15
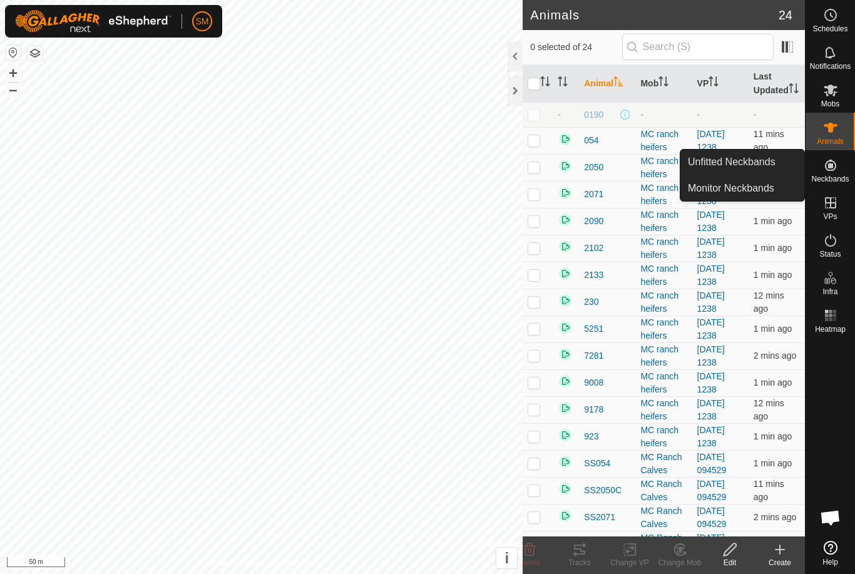
click at [833, 175] on span "Neckbands" at bounding box center [830, 179] width 38 height 8
click at [754, 157] on span "Unfitted Neckbands" at bounding box center [732, 162] width 88 height 15
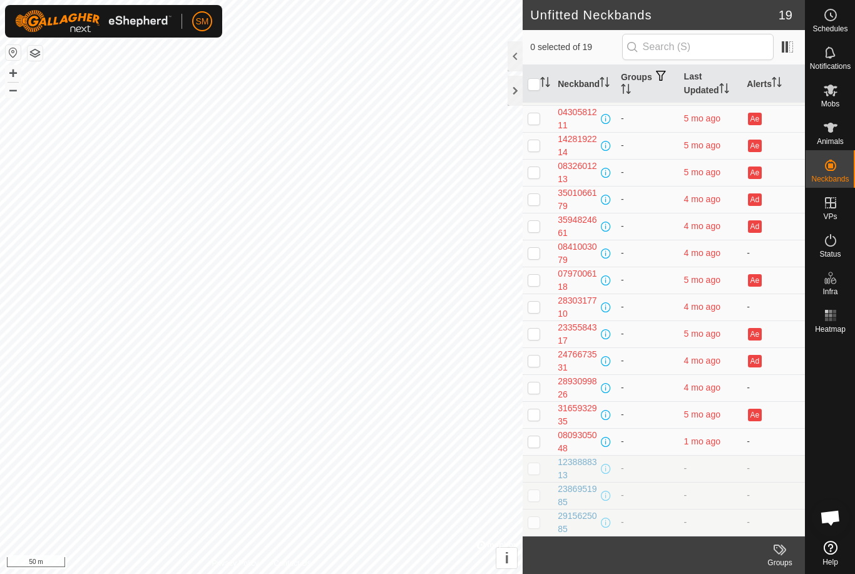
scroll to position [78, 0]
click at [535, 473] on p-checkbox at bounding box center [533, 469] width 13 height 10
checkbox input "true"
click at [531, 504] on td at bounding box center [537, 495] width 30 height 27
checkbox input "true"
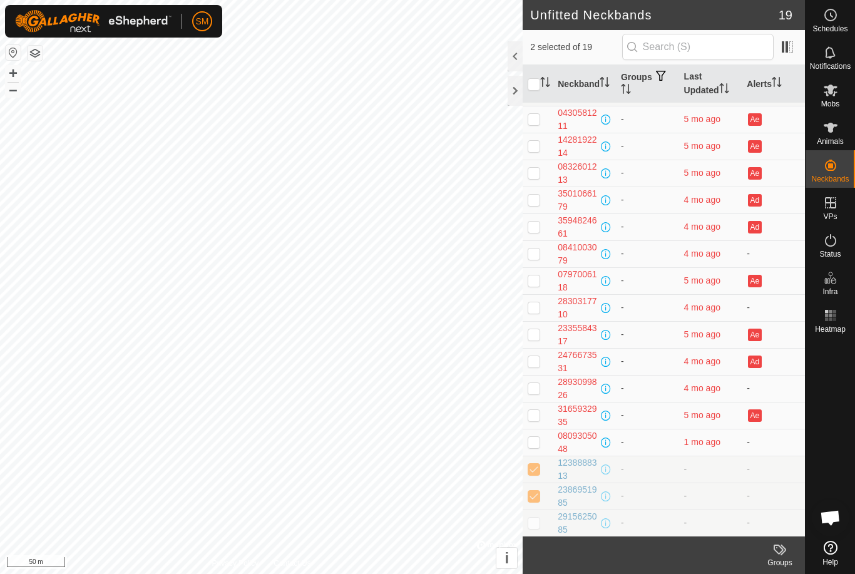
click at [534, 525] on p-checkbox at bounding box center [533, 522] width 13 height 10
click at [534, 531] on td at bounding box center [537, 522] width 30 height 27
checkbox input "false"
click at [832, 242] on icon at bounding box center [830, 240] width 15 height 15
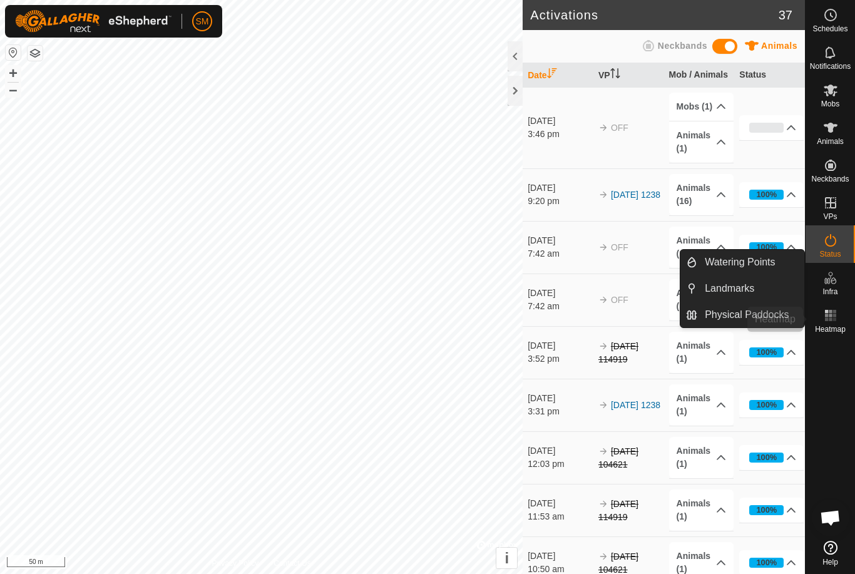
click at [838, 318] on es-heatmap-svg-icon at bounding box center [830, 315] width 23 height 20
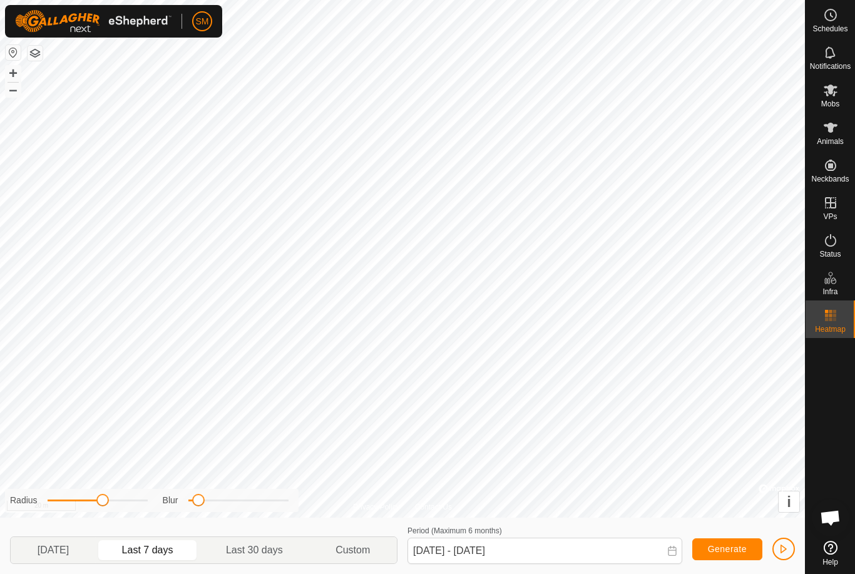
click at [825, 313] on icon at bounding box center [830, 315] width 15 height 15
click at [56, 552] on span "[DATE]" at bounding box center [53, 549] width 31 height 15
click at [277, 553] on span "Last 30 days" at bounding box center [254, 549] width 57 height 15
click at [160, 546] on span "Last 7 days" at bounding box center [147, 549] width 51 height 15
click at [170, 547] on p-togglebutton "Last 7 days" at bounding box center [148, 550] width 104 height 26
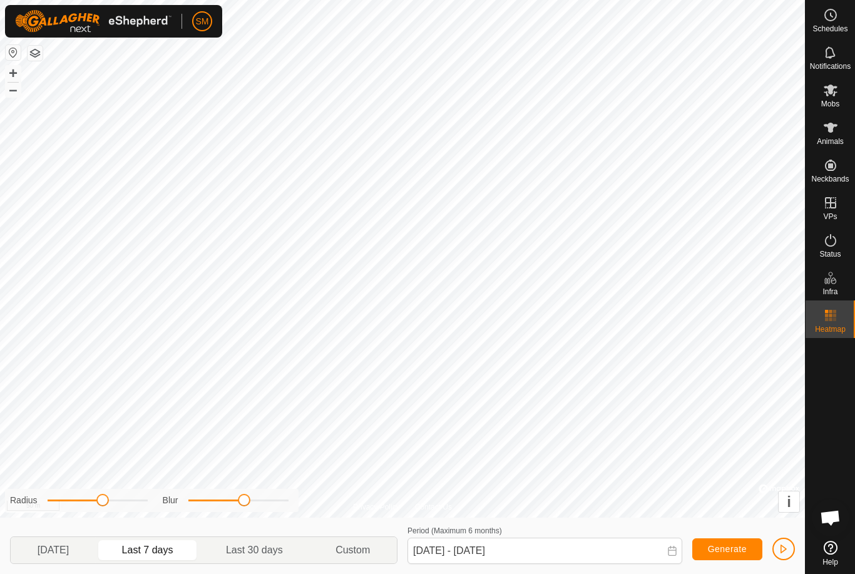
click at [55, 551] on span "[DATE]" at bounding box center [53, 549] width 31 height 15
type input "[DATE] - [DATE]"
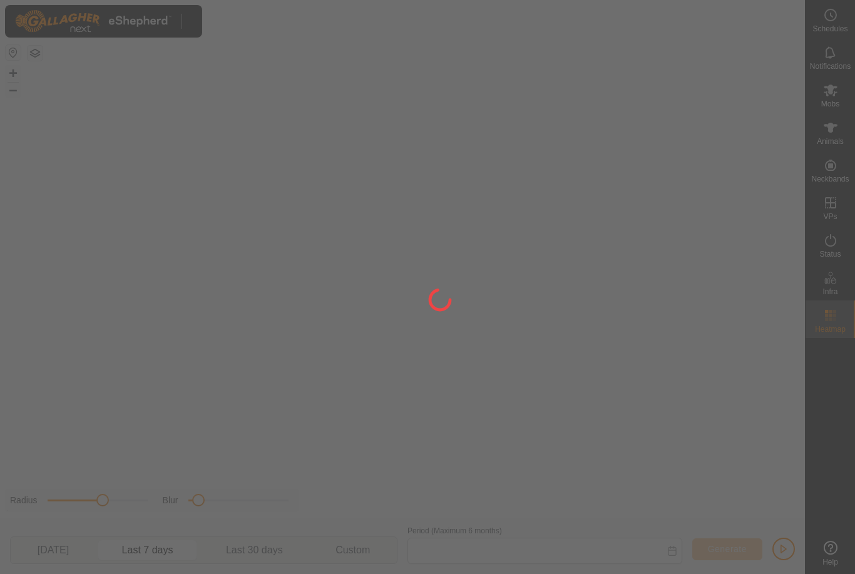
type input "[DATE] - [DATE]"
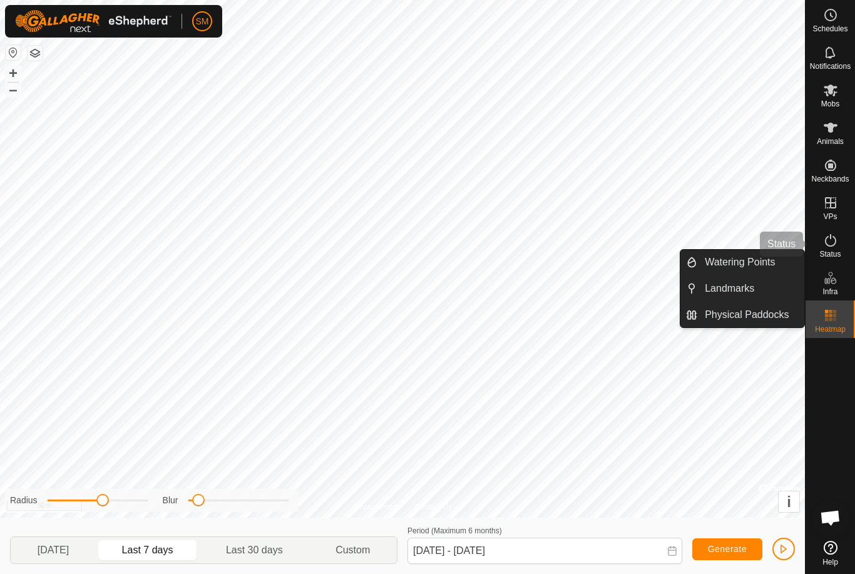
click at [830, 241] on icon at bounding box center [830, 240] width 15 height 15
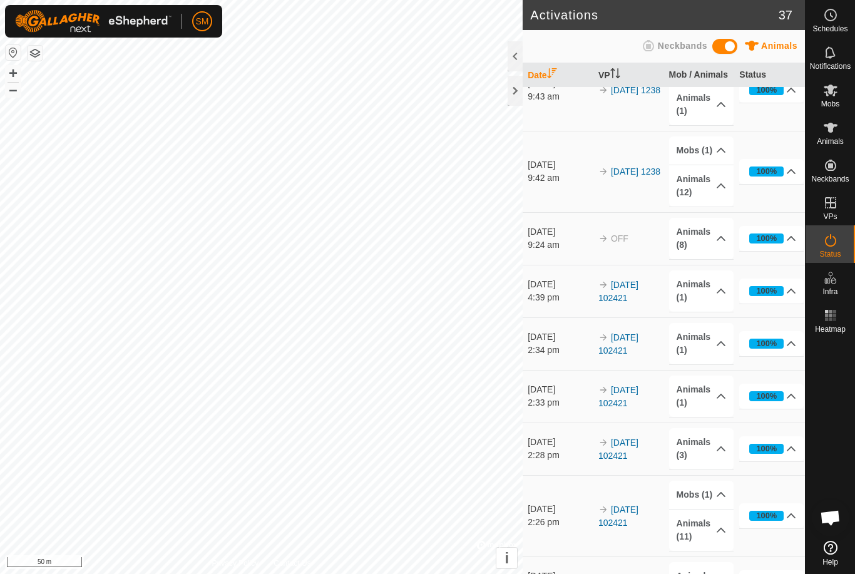
scroll to position [856, 0]
